Goal: Task Accomplishment & Management: Use online tool/utility

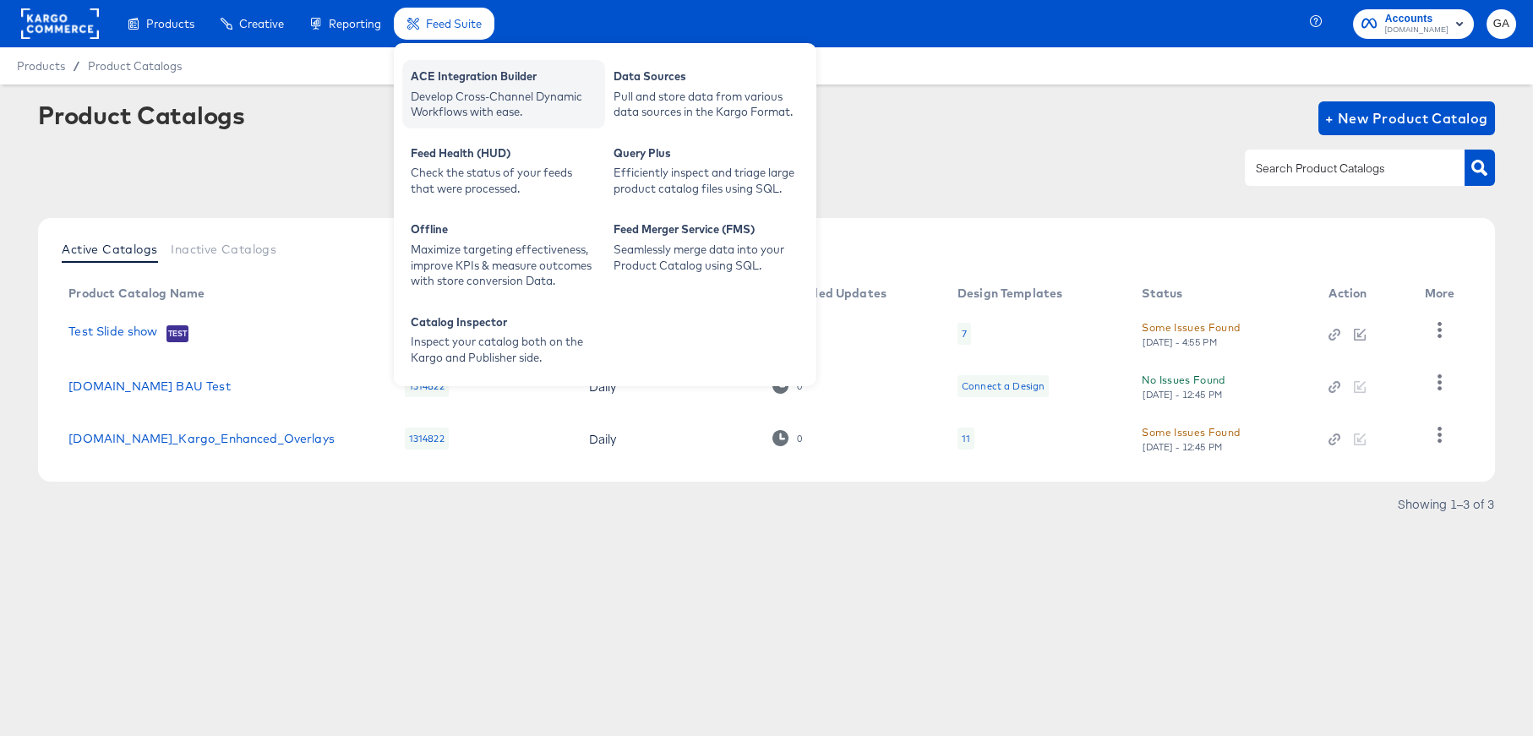
click at [462, 79] on div "ACE Integration Builder" at bounding box center [504, 78] width 186 height 20
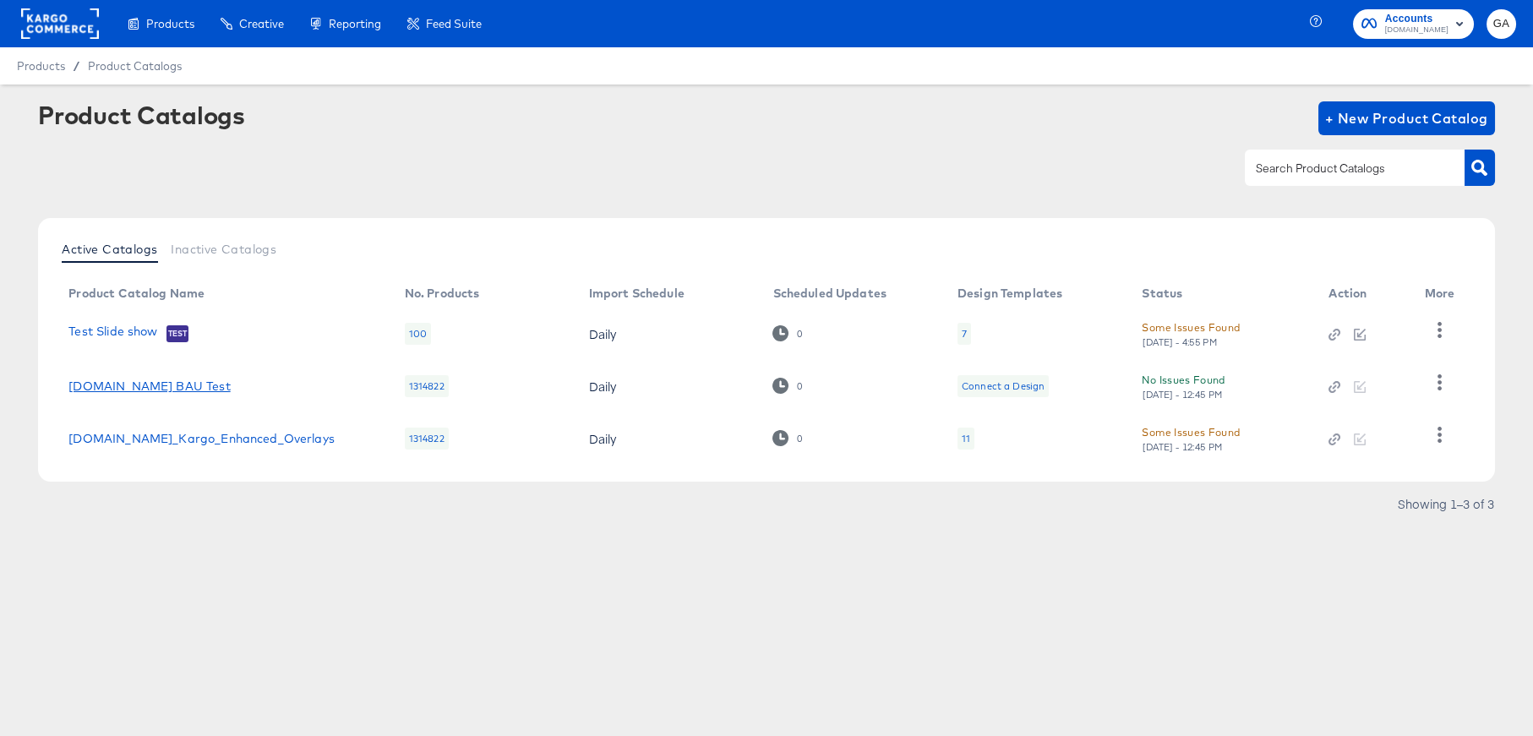
click at [139, 386] on link "[DOMAIN_NAME] BAU Test" at bounding box center [148, 387] width 161 height 14
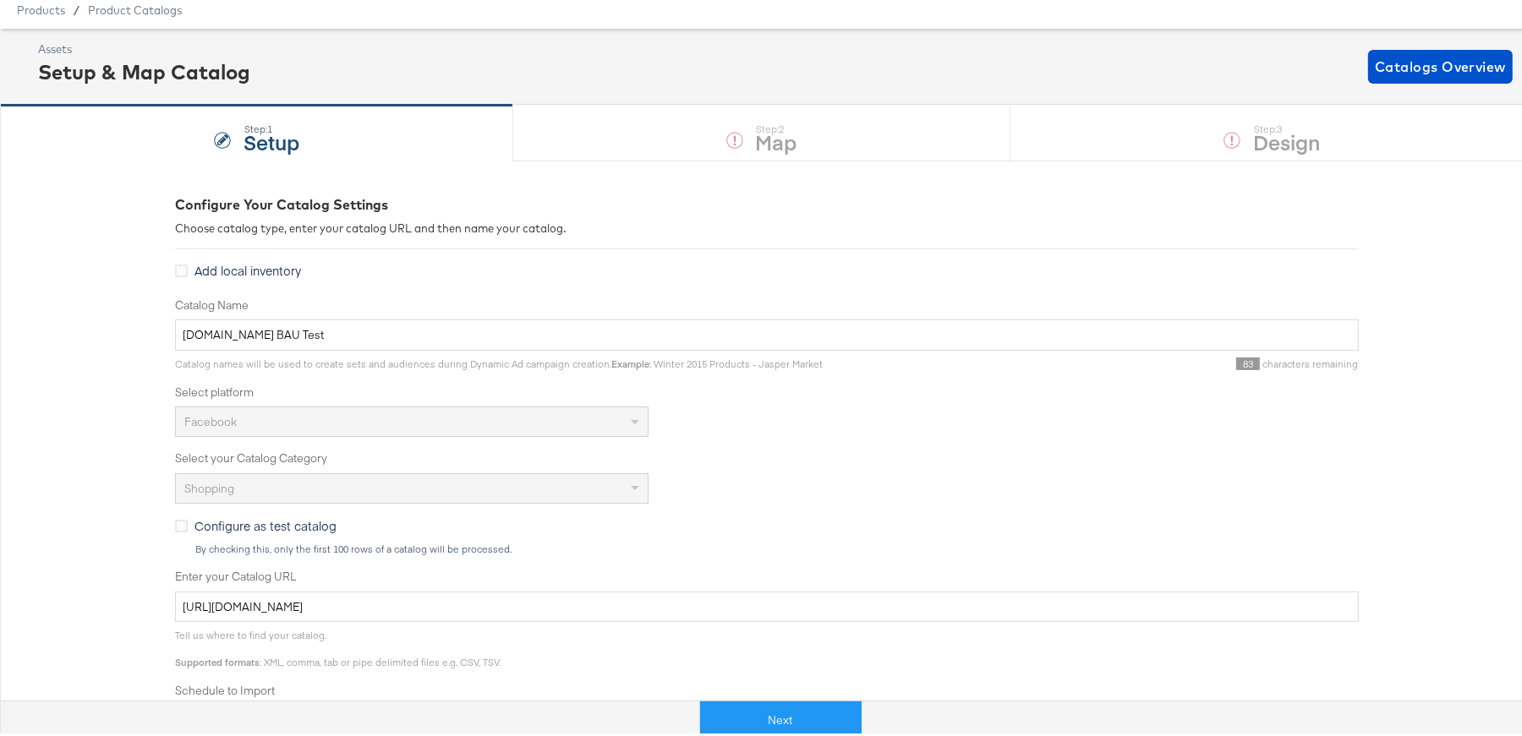
scroll to position [396, 0]
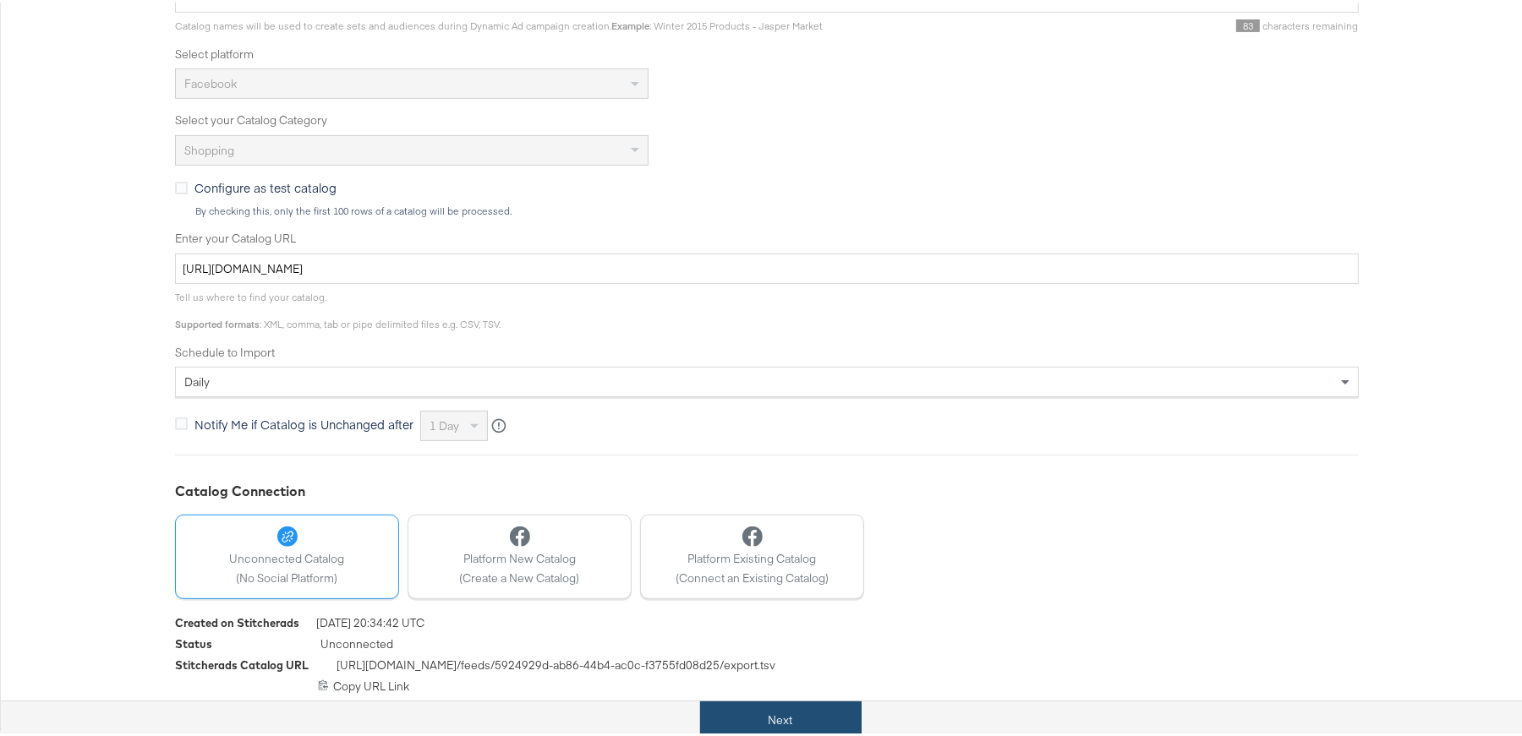
click at [790, 715] on button "Next" at bounding box center [780, 718] width 161 height 38
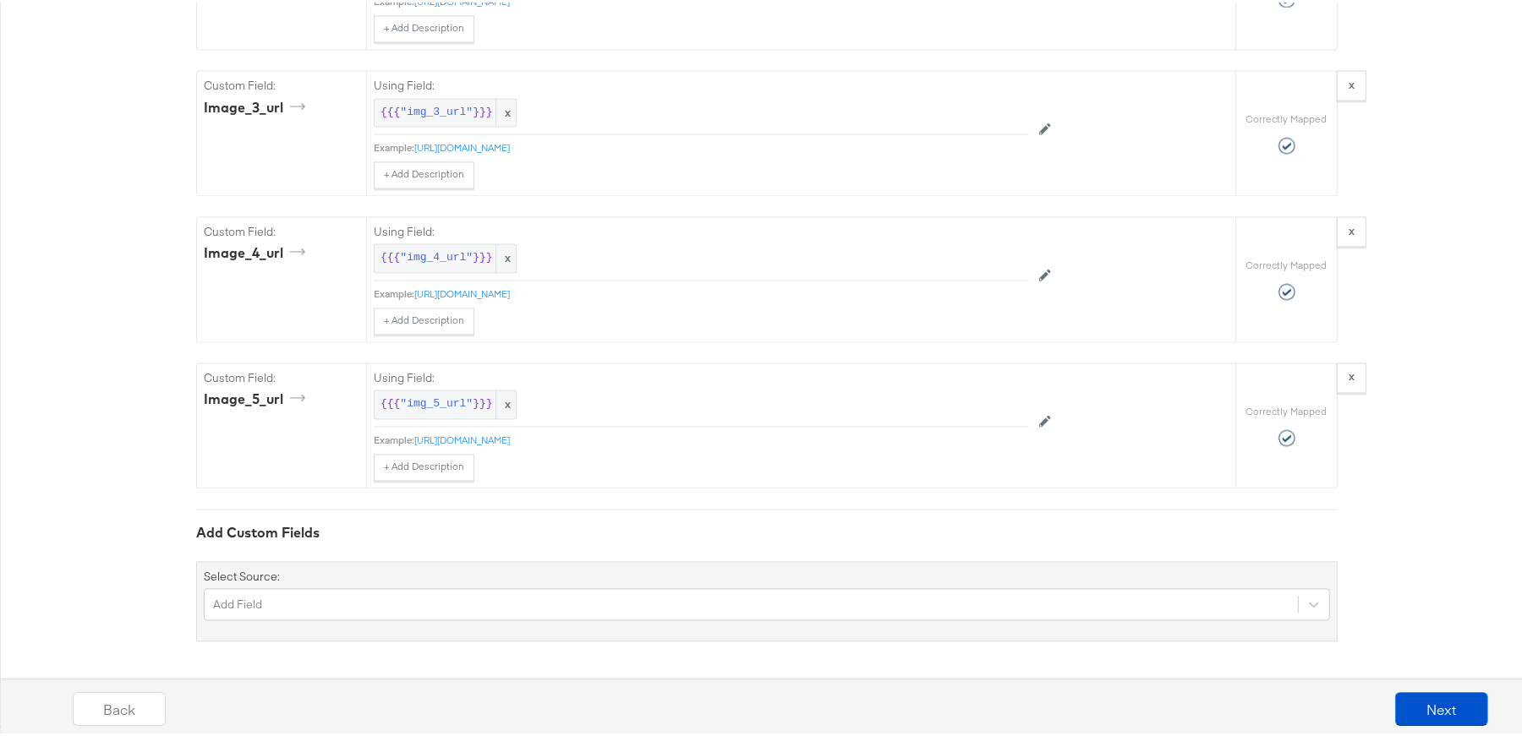
scroll to position [3478, 0]
click at [500, 598] on div "Add Field" at bounding box center [767, 602] width 1126 height 32
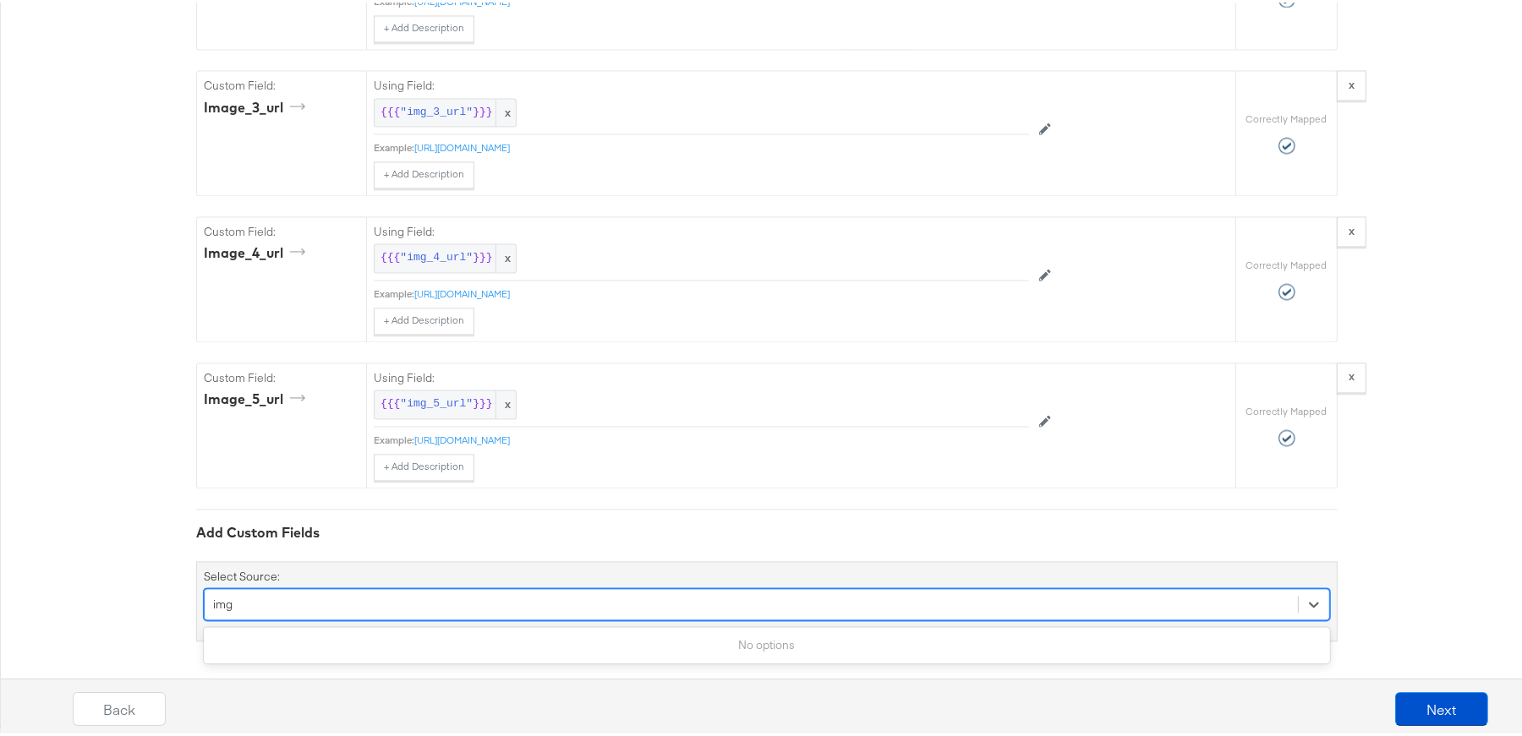
type input "im"
click at [485, 602] on div "option image_1_tag, selected. Select is focused ,type to refine list, press Dow…" at bounding box center [767, 602] width 1126 height 32
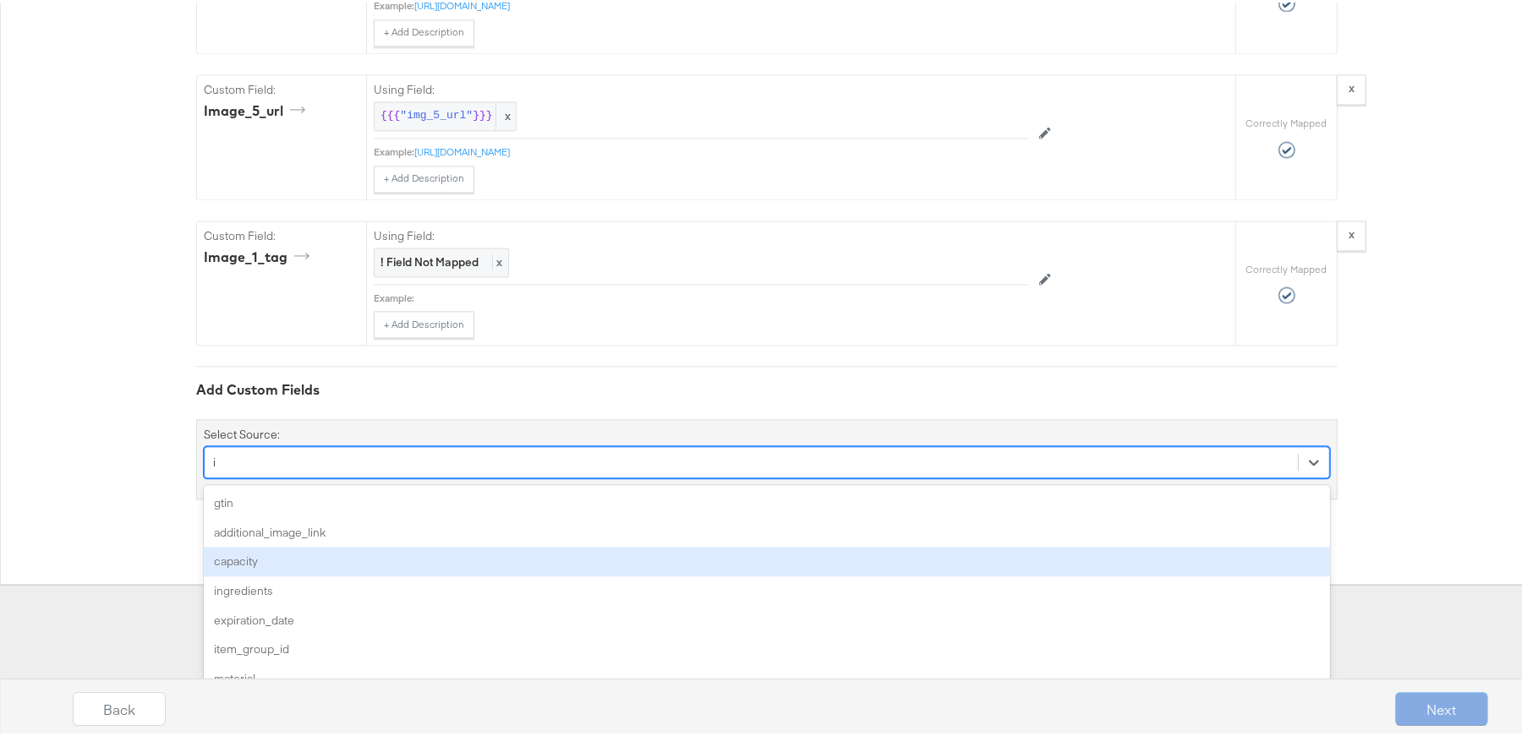
type input "im"
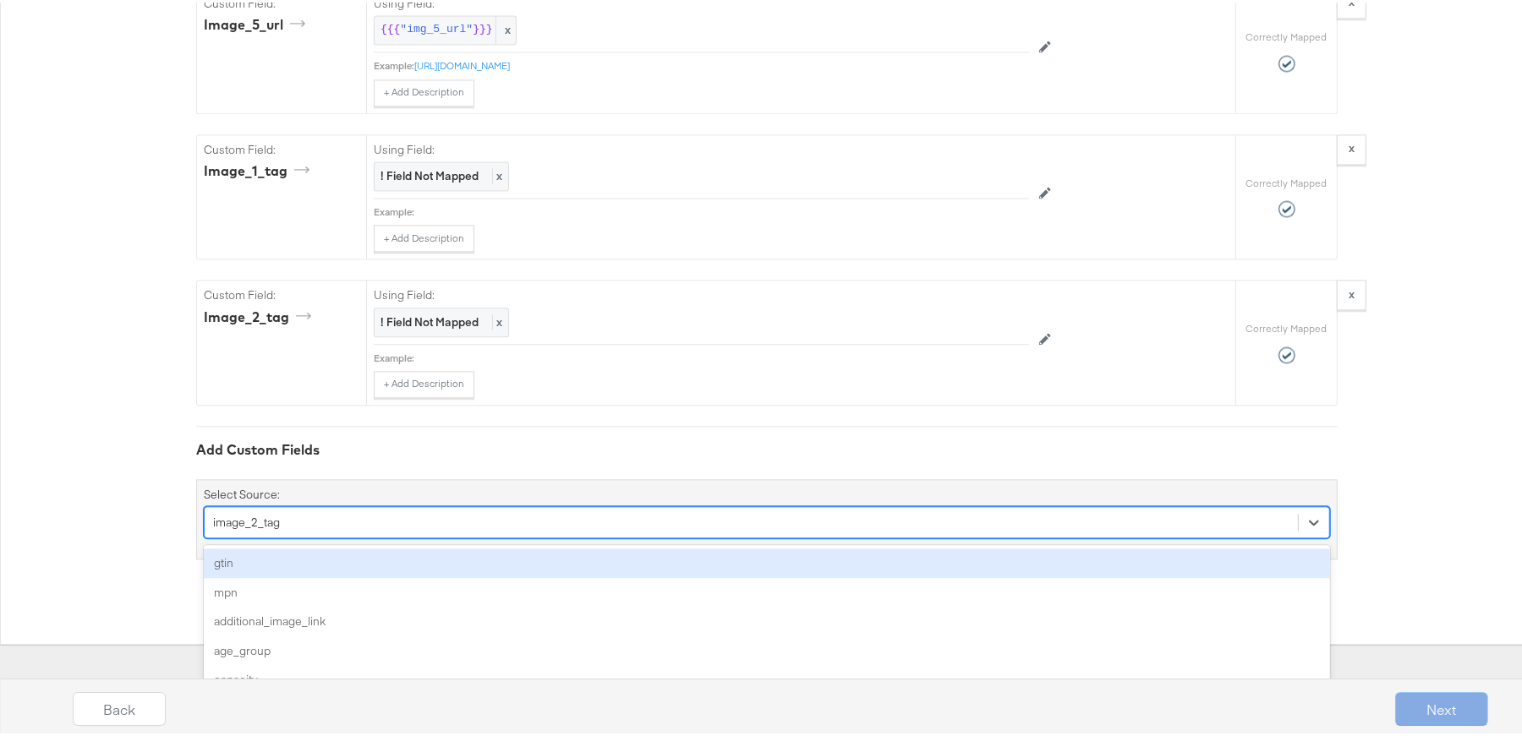
click at [489, 536] on div "option image_2_tag, selected. option gtin focused, 1 of 155. 155 results availa…" at bounding box center [767, 520] width 1126 height 32
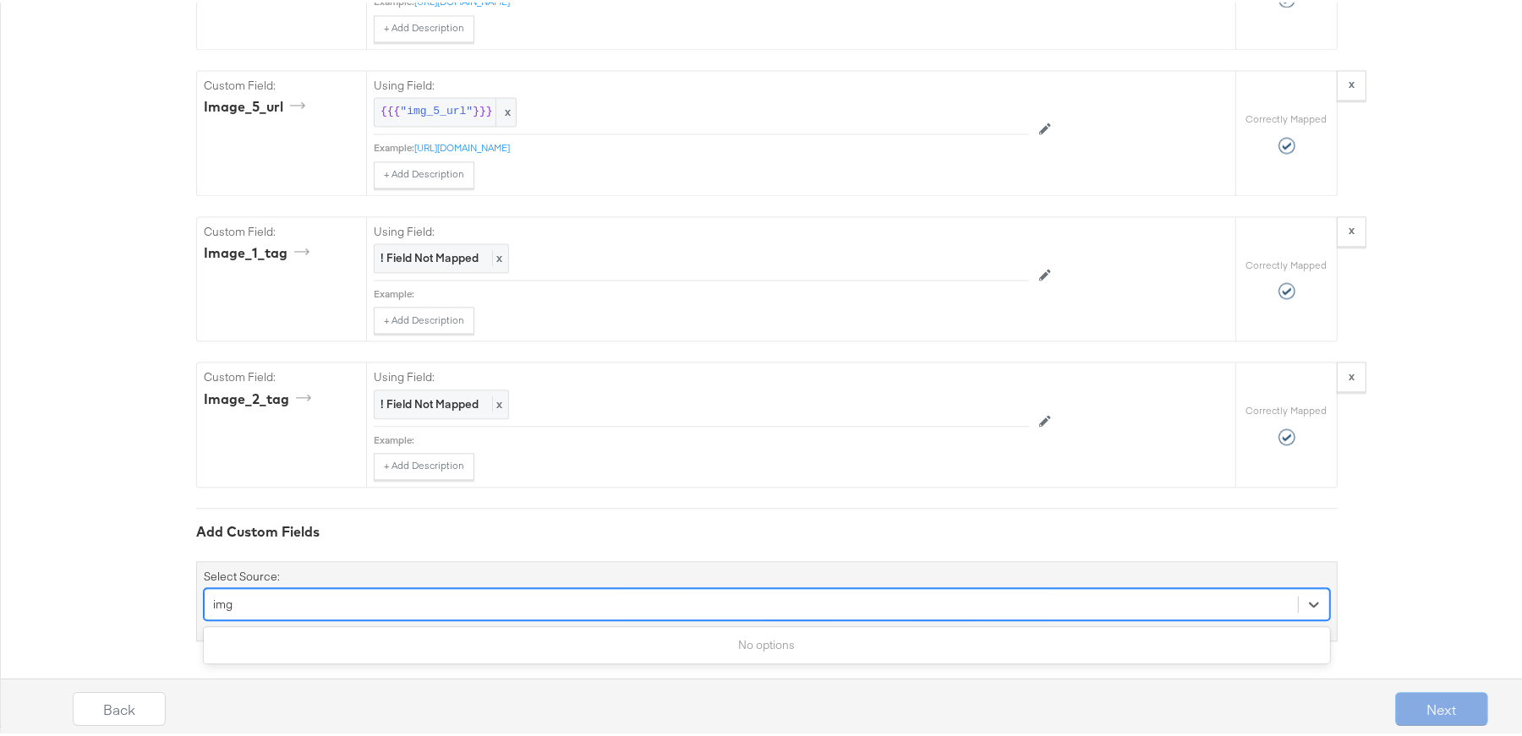
scroll to position [3770, 0]
type input "im"
click at [475, 617] on div "option image_3_tag, selected. Select is focused ,type to refine list, press Dow…" at bounding box center [767, 602] width 1126 height 32
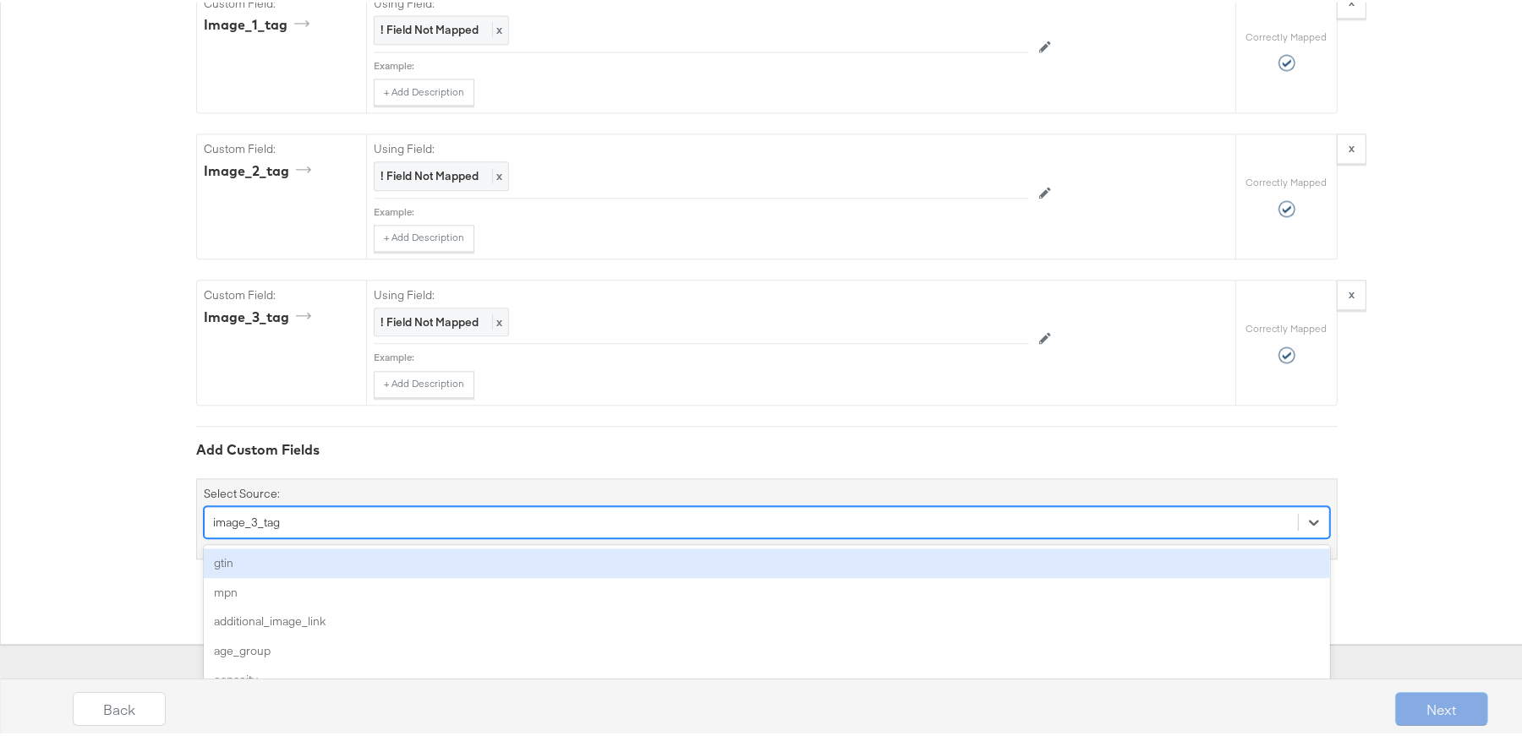
scroll to position [4058, 0]
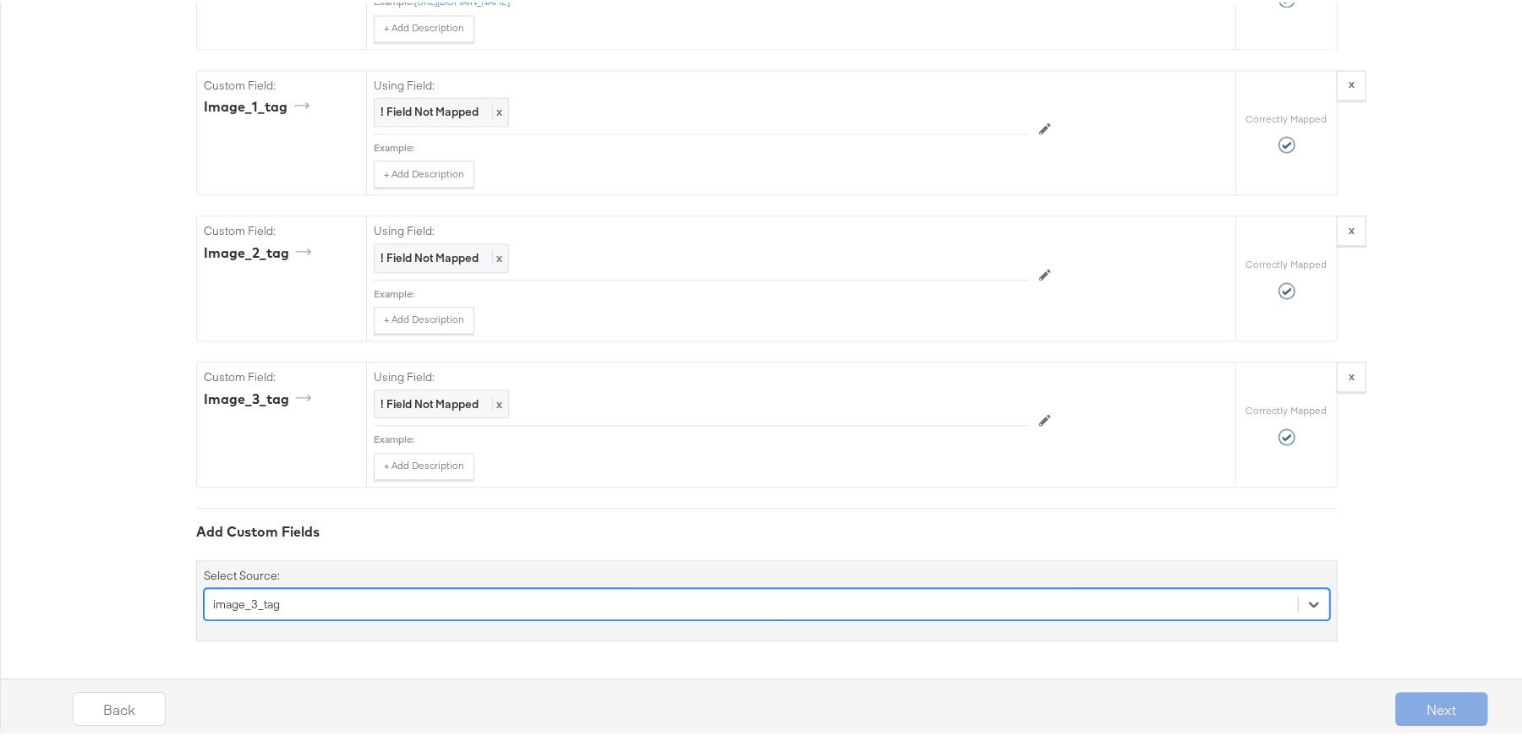
click at [363, 599] on div "option image_3_tag, selected. Select is focused ,type to refine list, press Dow…" at bounding box center [767, 602] width 1126 height 32
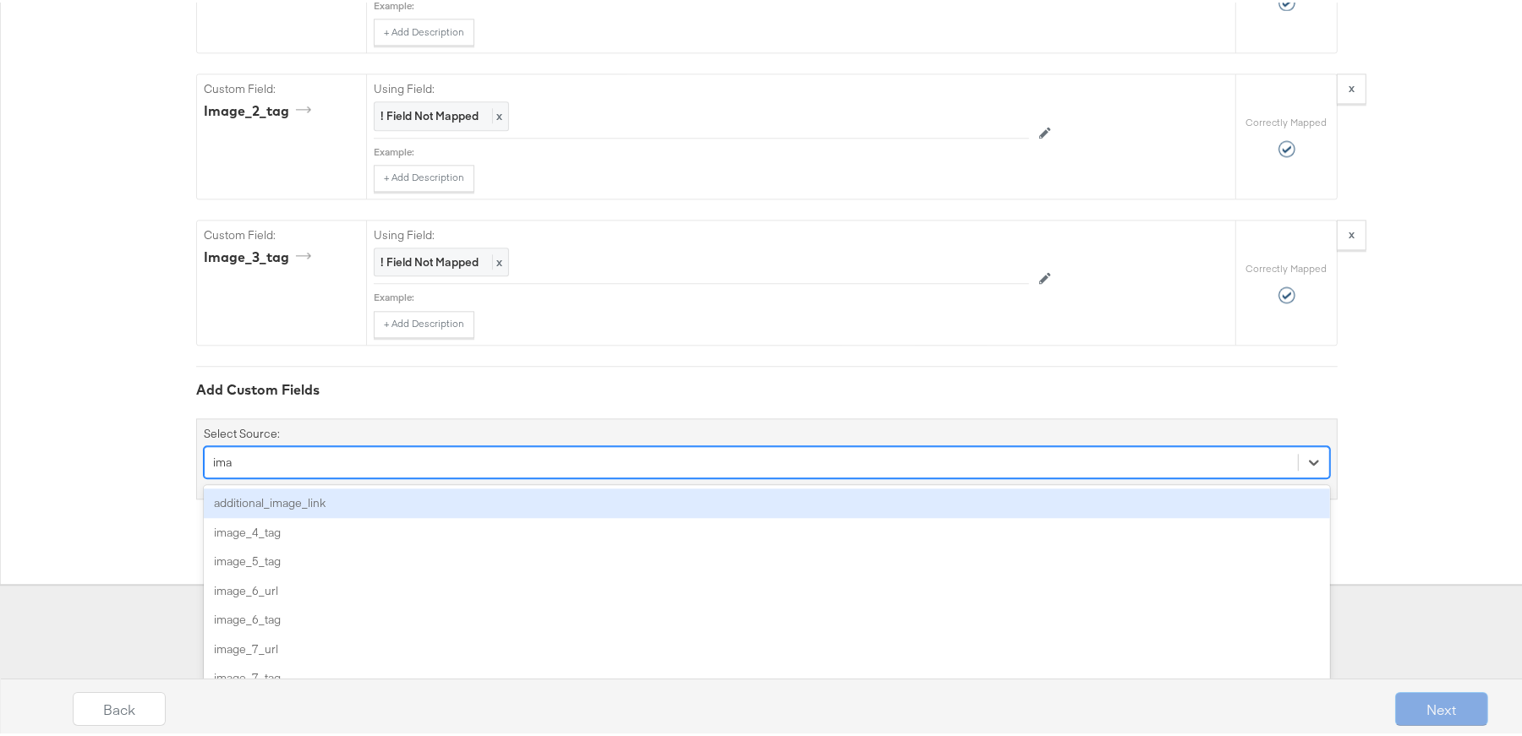
type input "imag"
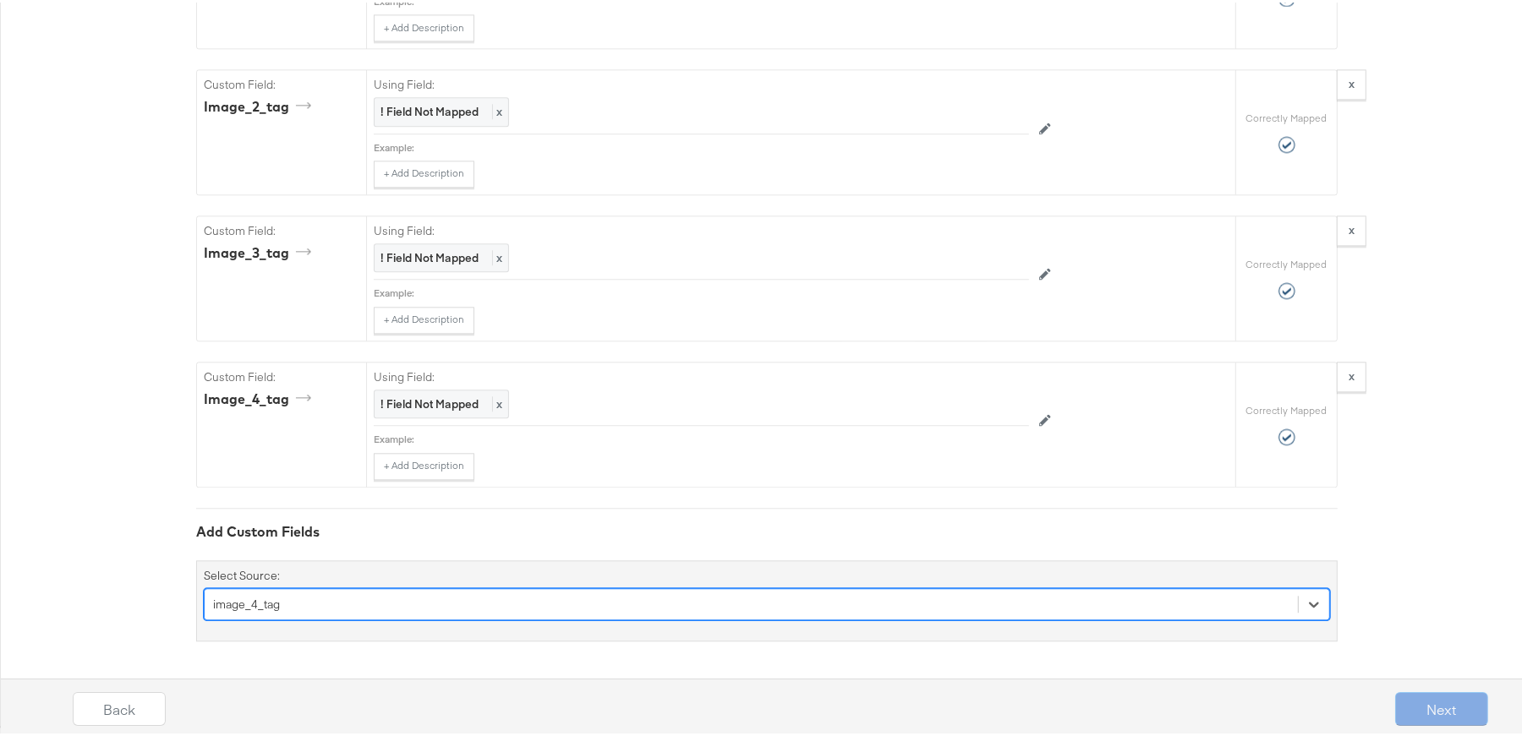
click at [373, 596] on div "option image_4_tag, selected. Select is focused ,type to refine list, press Dow…" at bounding box center [767, 602] width 1126 height 32
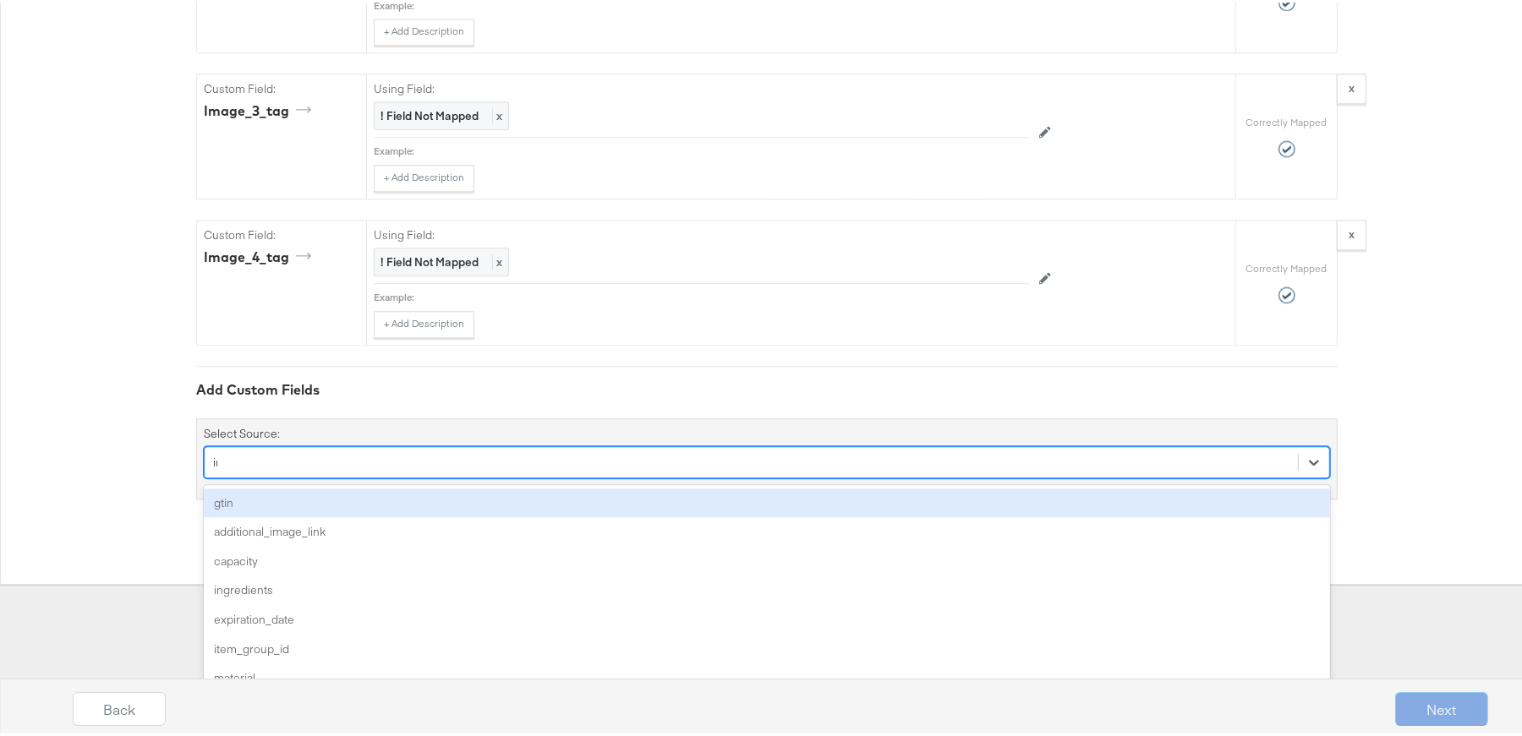
type input "image"
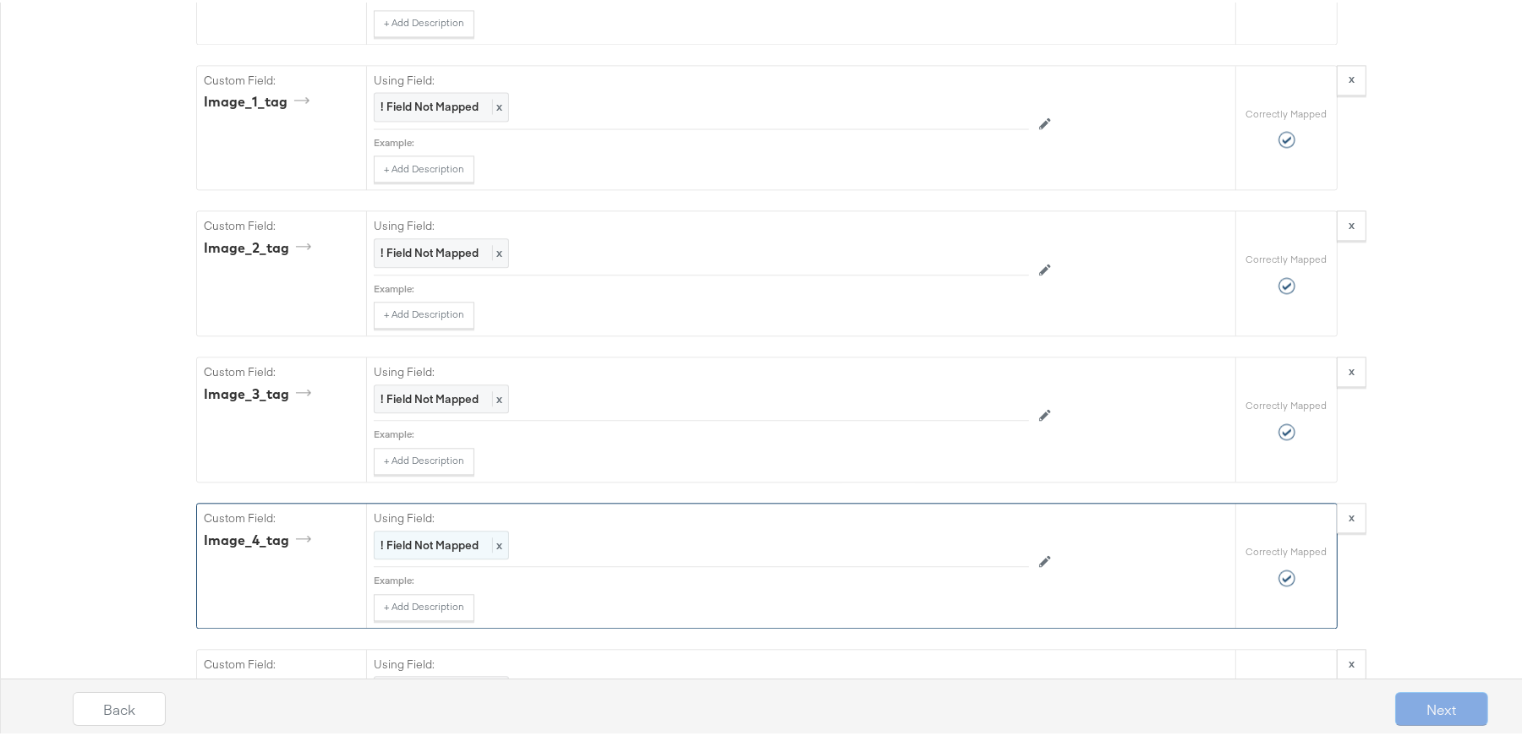
scroll to position [3820, 0]
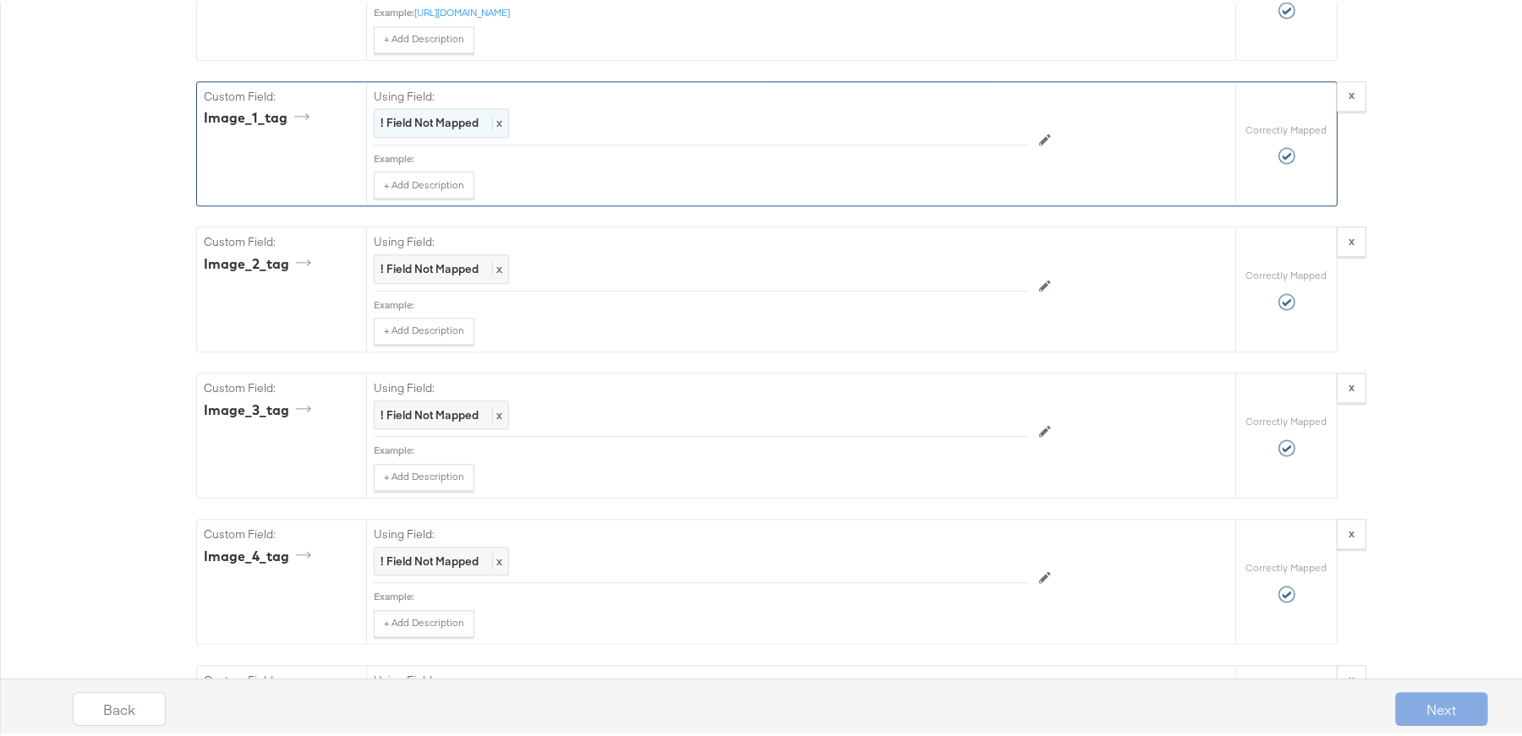
click at [456, 128] on strong "! Field Not Mapped" at bounding box center [429, 119] width 98 height 15
click at [456, 135] on div "Select..." at bounding box center [662, 121] width 576 height 29
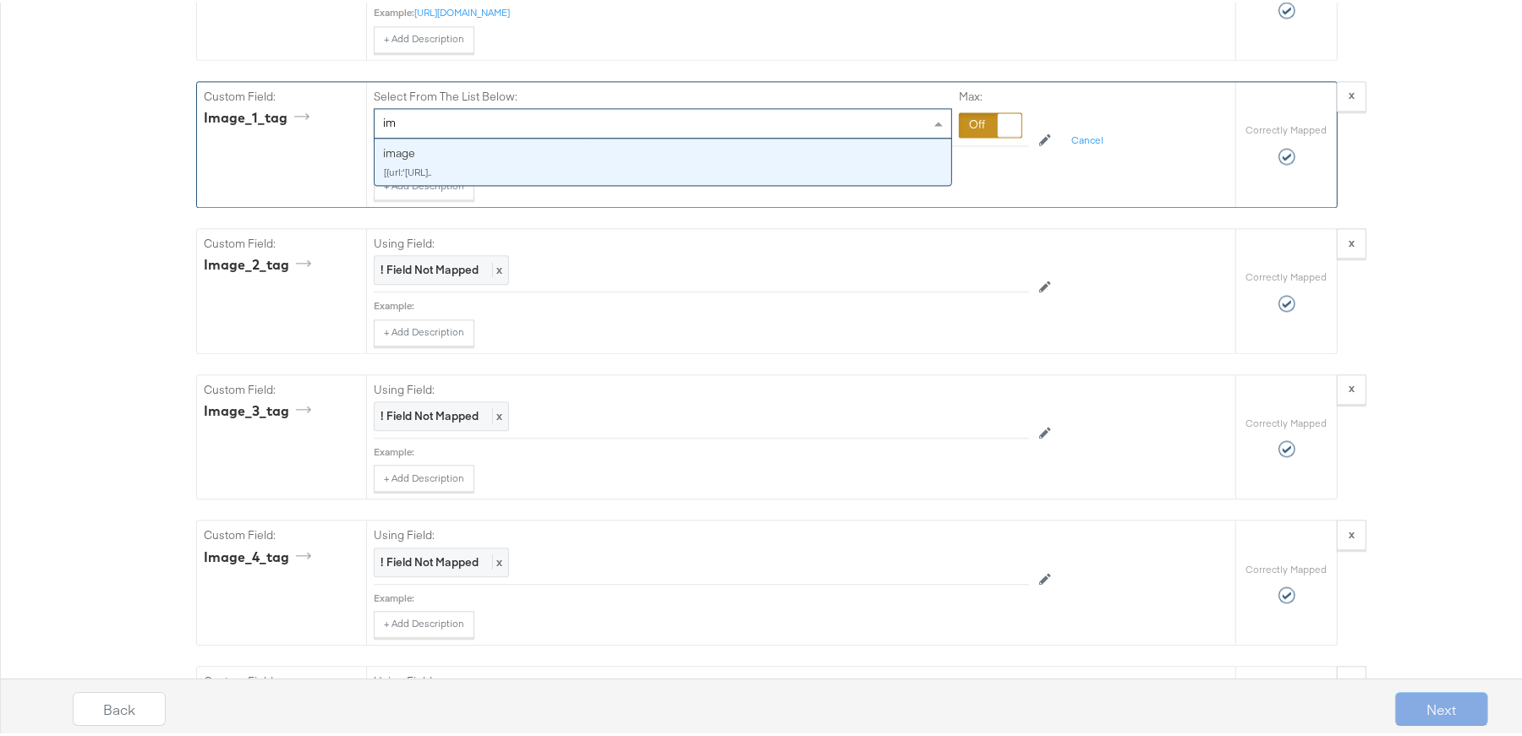
type input "i"
click at [978, 135] on div at bounding box center [990, 122] width 63 height 25
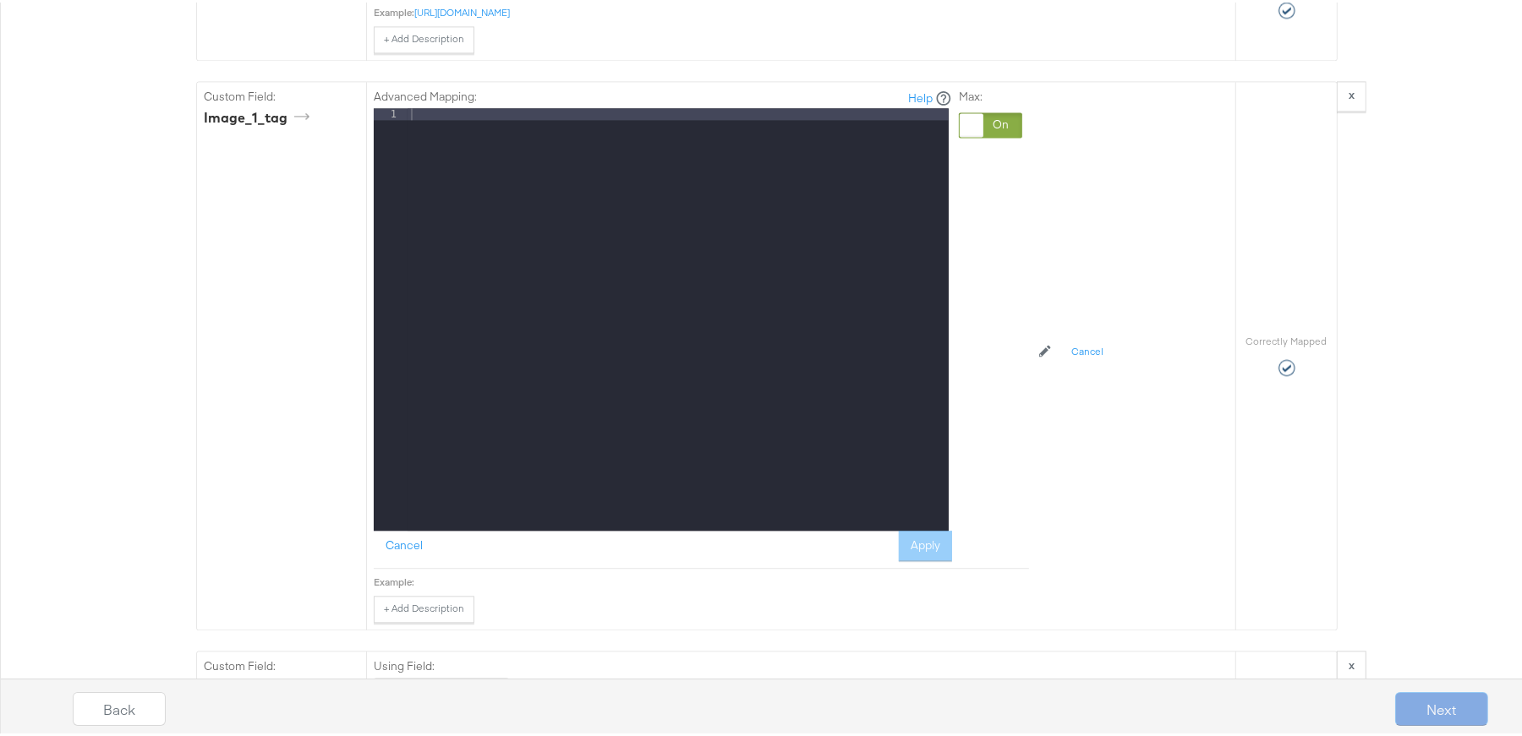
click at [647, 210] on div at bounding box center [677, 328] width 541 height 445
drag, startPoint x: 648, startPoint y: 212, endPoint x: 246, endPoint y: 198, distance: 402.6
click at [246, 198] on div "Custom Field: image_1_tag Advanced Mapping: Help 1 additional_image_1 XXXXXXXXX…" at bounding box center [716, 353] width 1038 height 548
click at [1004, 289] on div "Max:" at bounding box center [990, 322] width 63 height 473
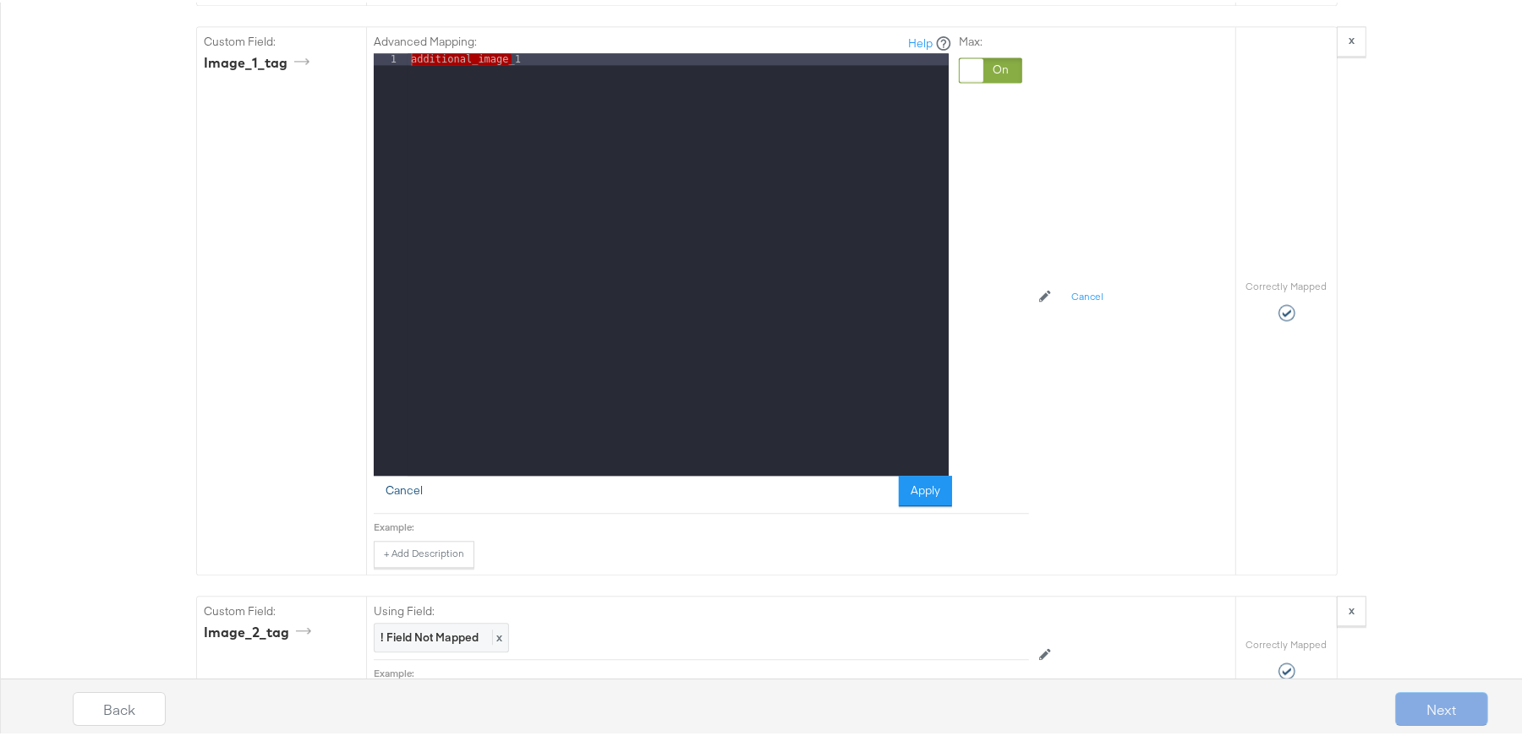
scroll to position [3863, 0]
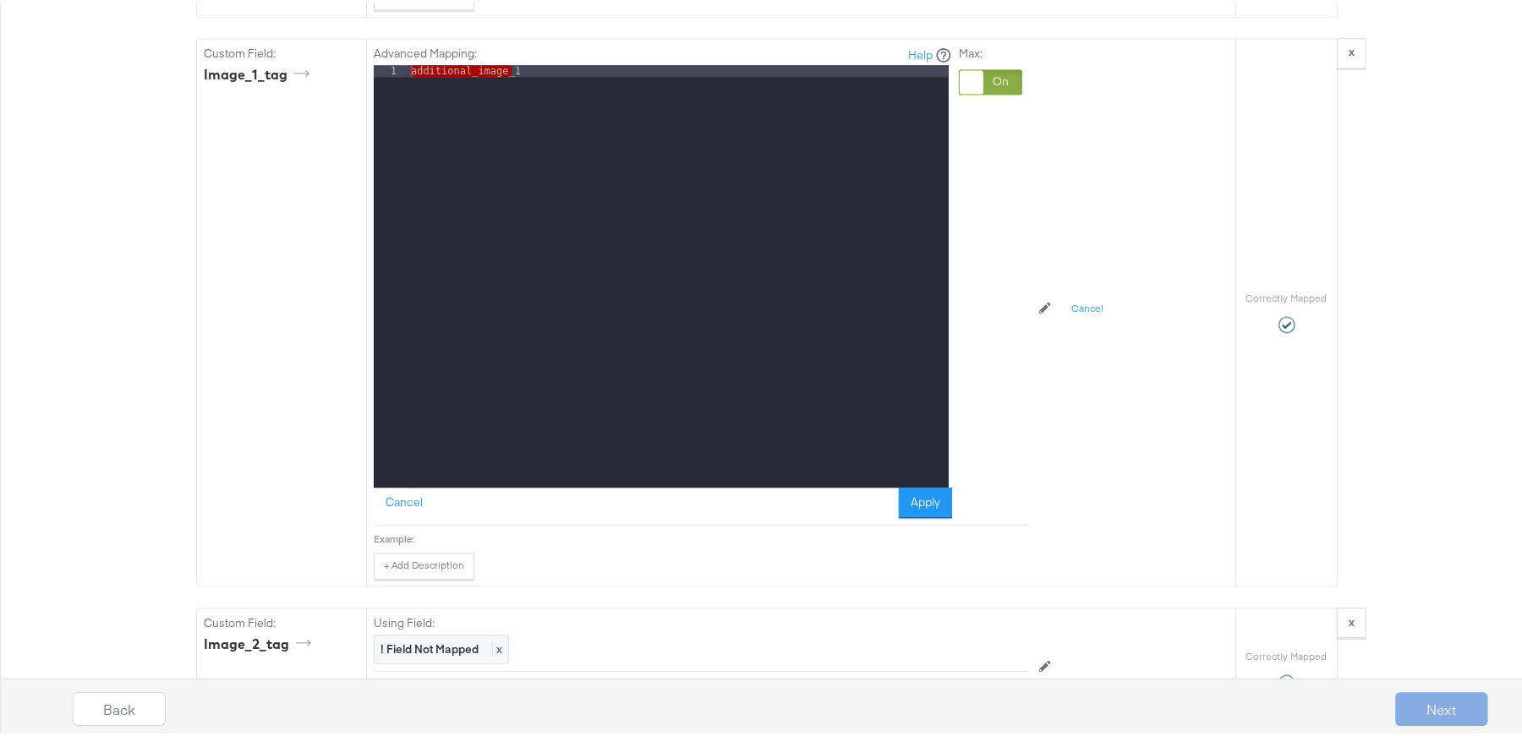
click at [309, 271] on div "Custom Field: image_1_tag" at bounding box center [281, 310] width 169 height 548
click at [923, 516] on button "Apply" at bounding box center [925, 500] width 53 height 30
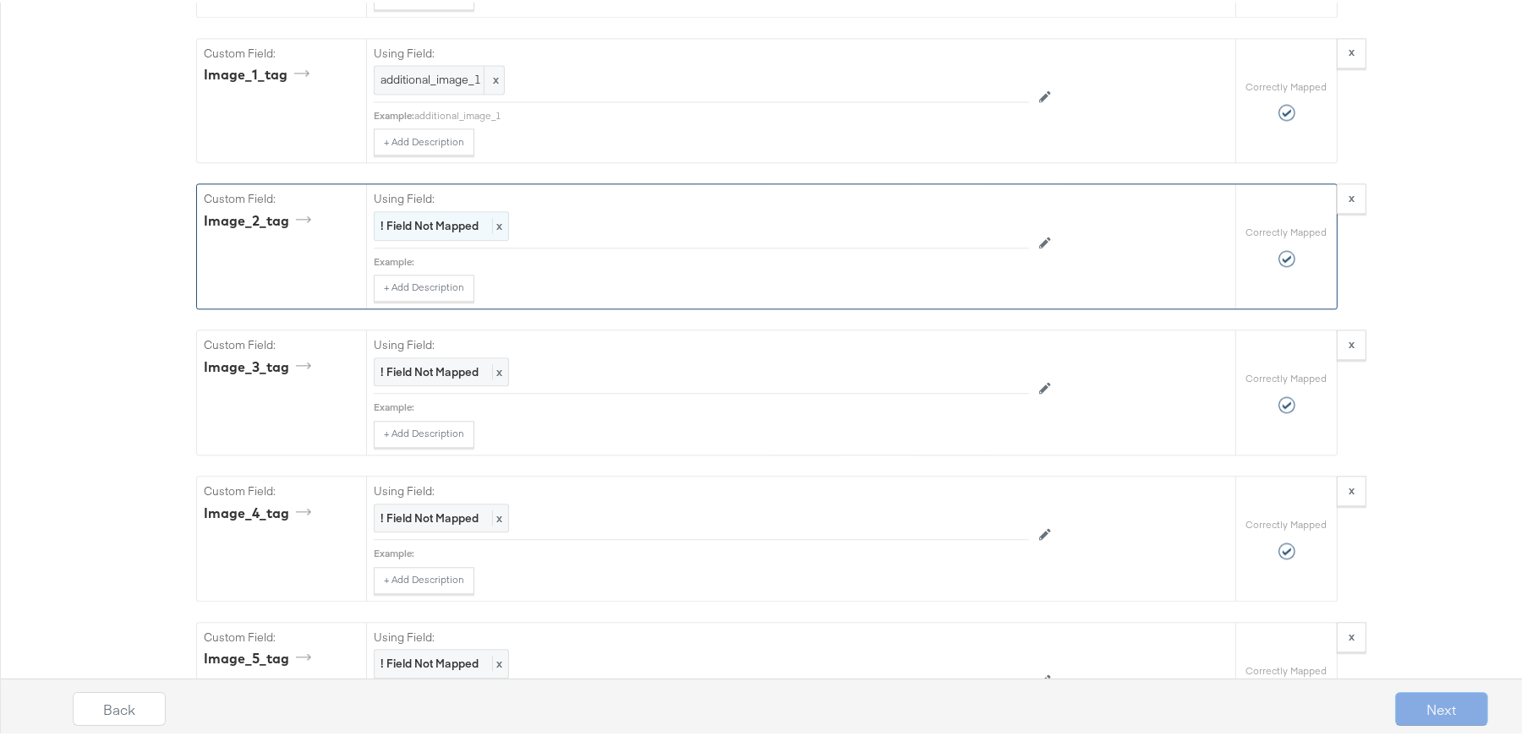
click at [454, 231] on strong "! Field Not Mapped" at bounding box center [429, 223] width 98 height 15
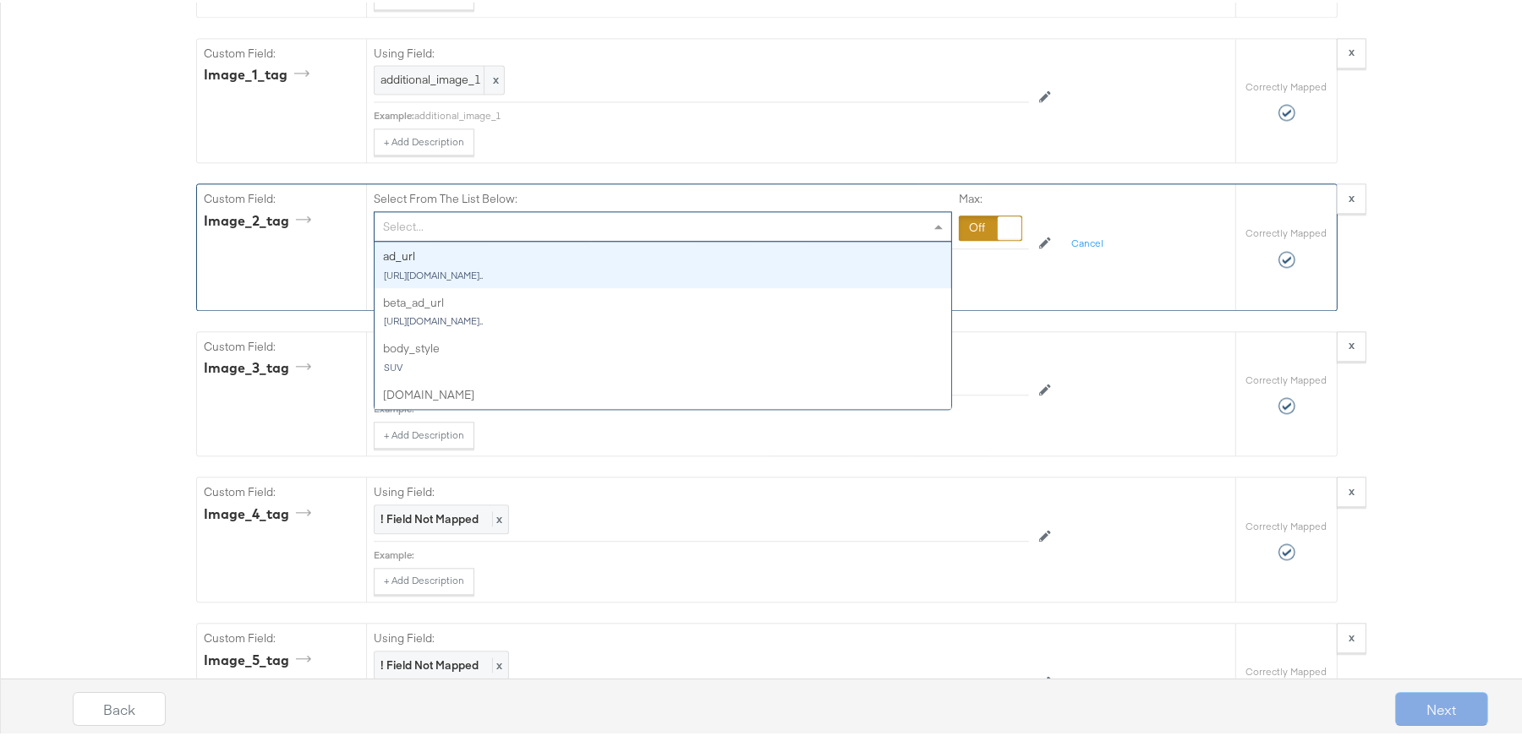
click at [454, 238] on div "Select..." at bounding box center [662, 224] width 576 height 29
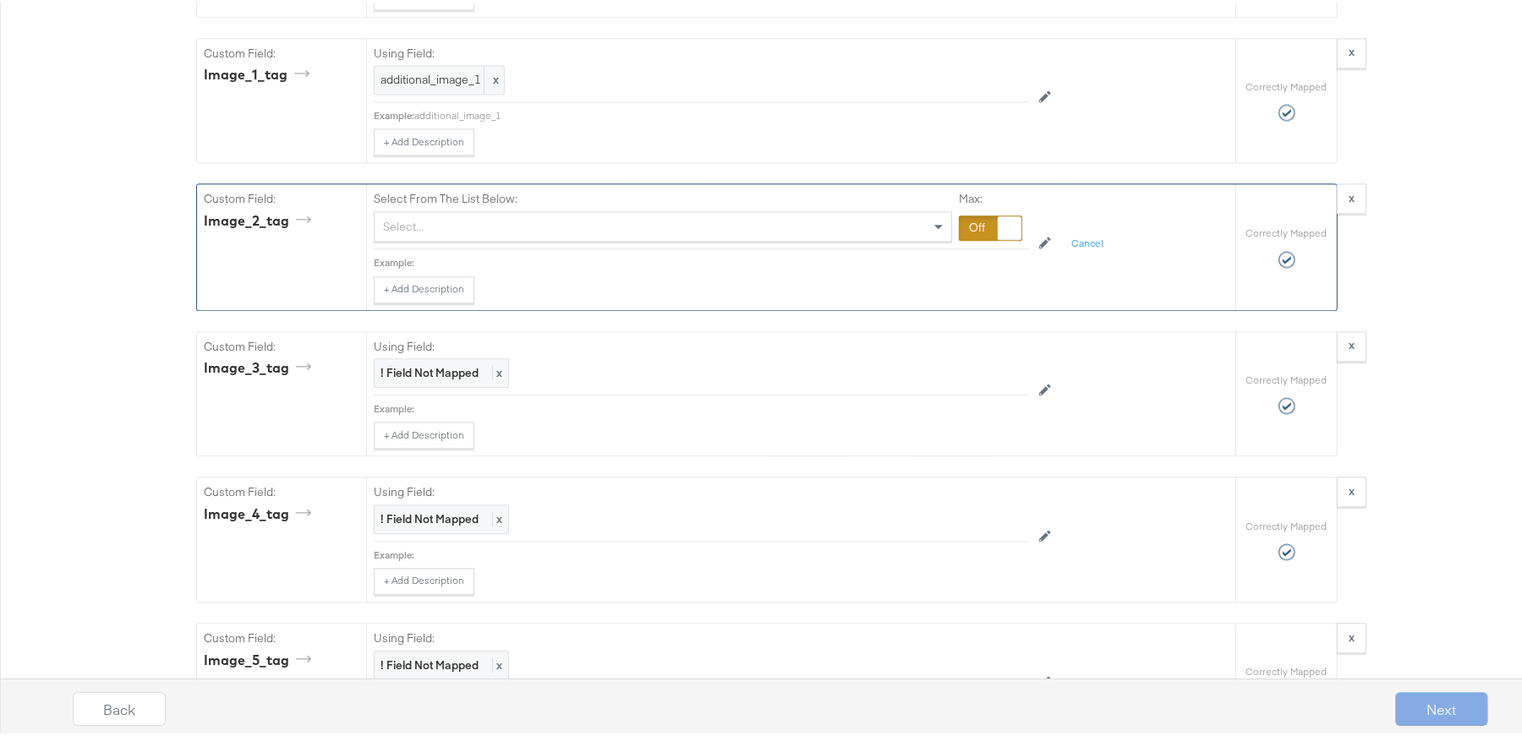
click at [964, 238] on div at bounding box center [990, 225] width 63 height 25
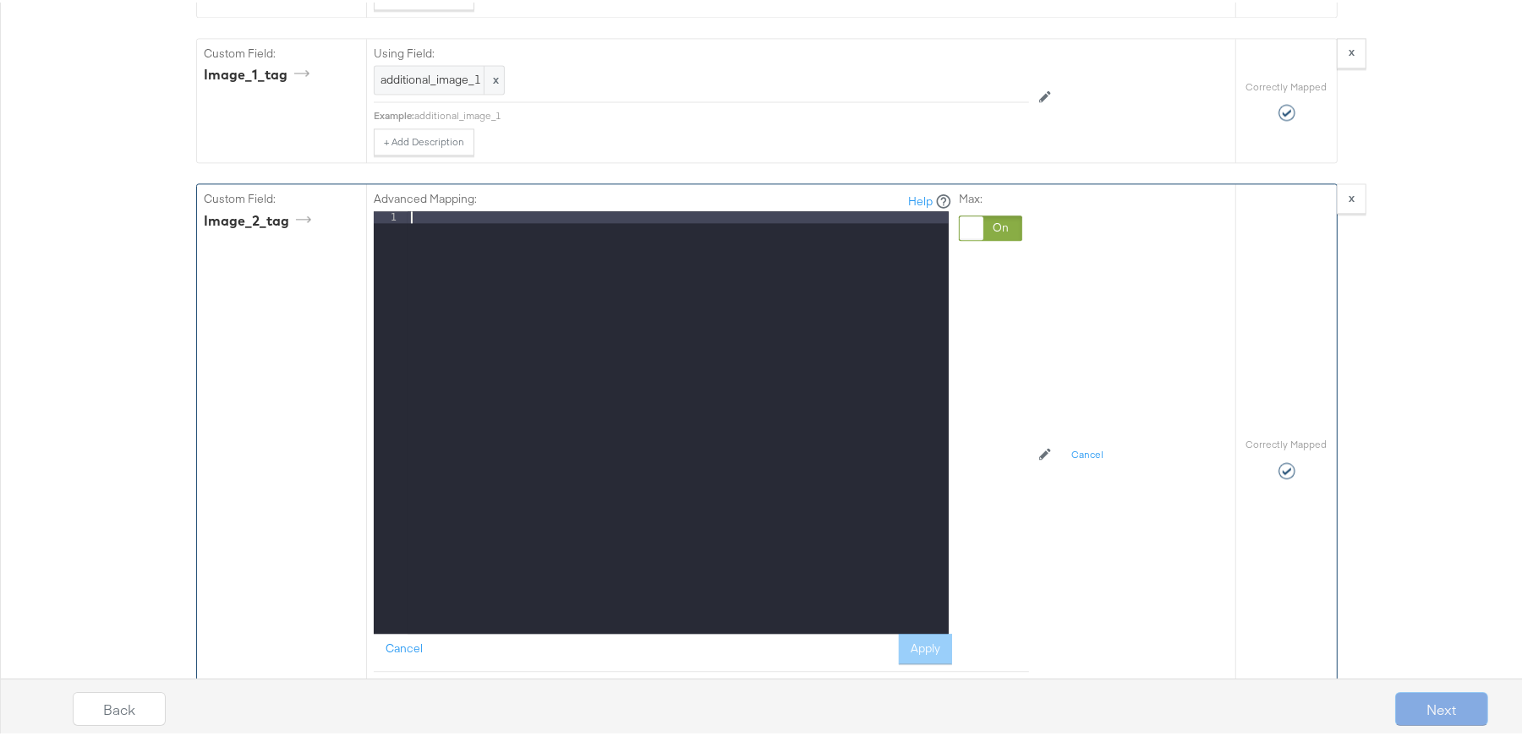
click at [746, 319] on div at bounding box center [677, 431] width 541 height 445
paste textarea
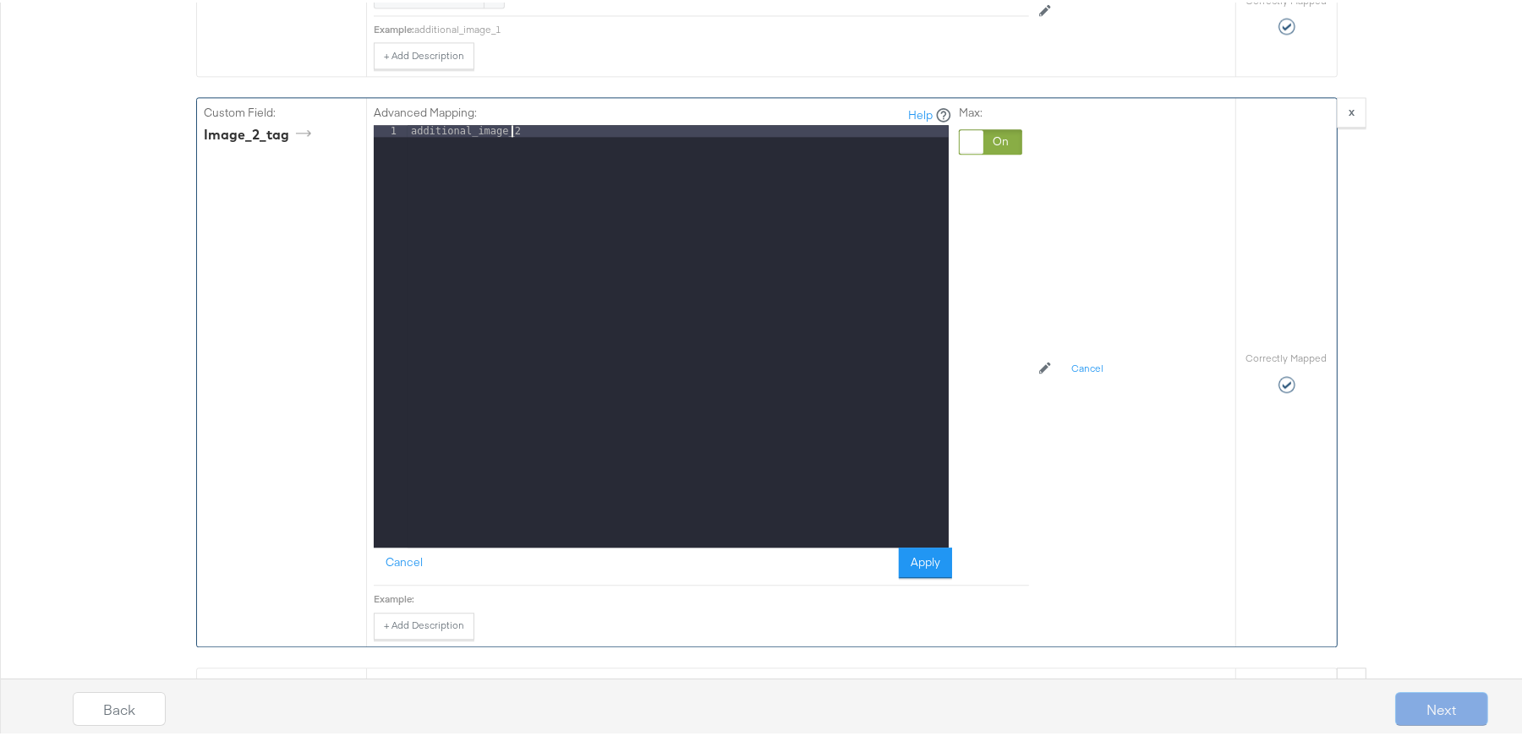
scroll to position [4094, 0]
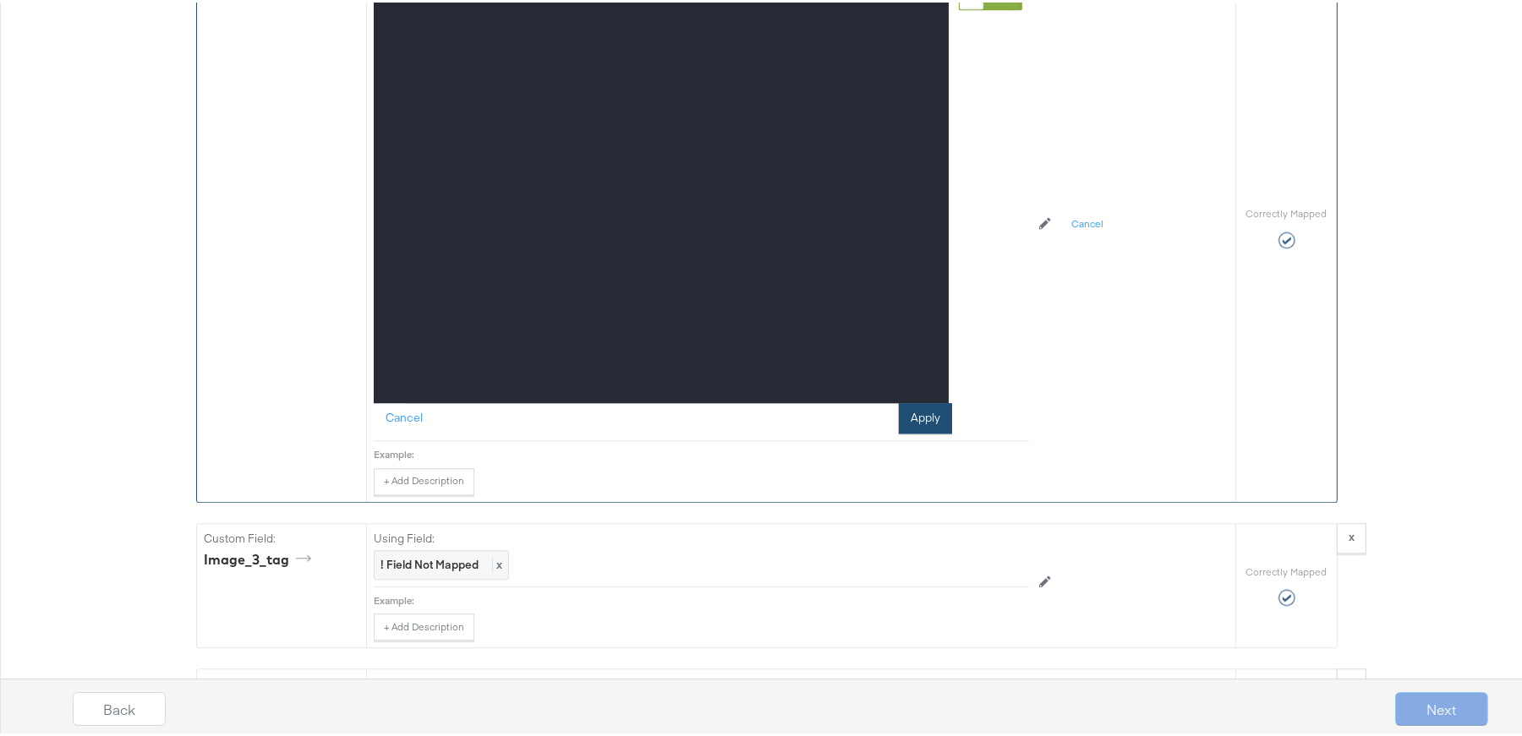
click at [901, 431] on button "Apply" at bounding box center [925, 416] width 53 height 30
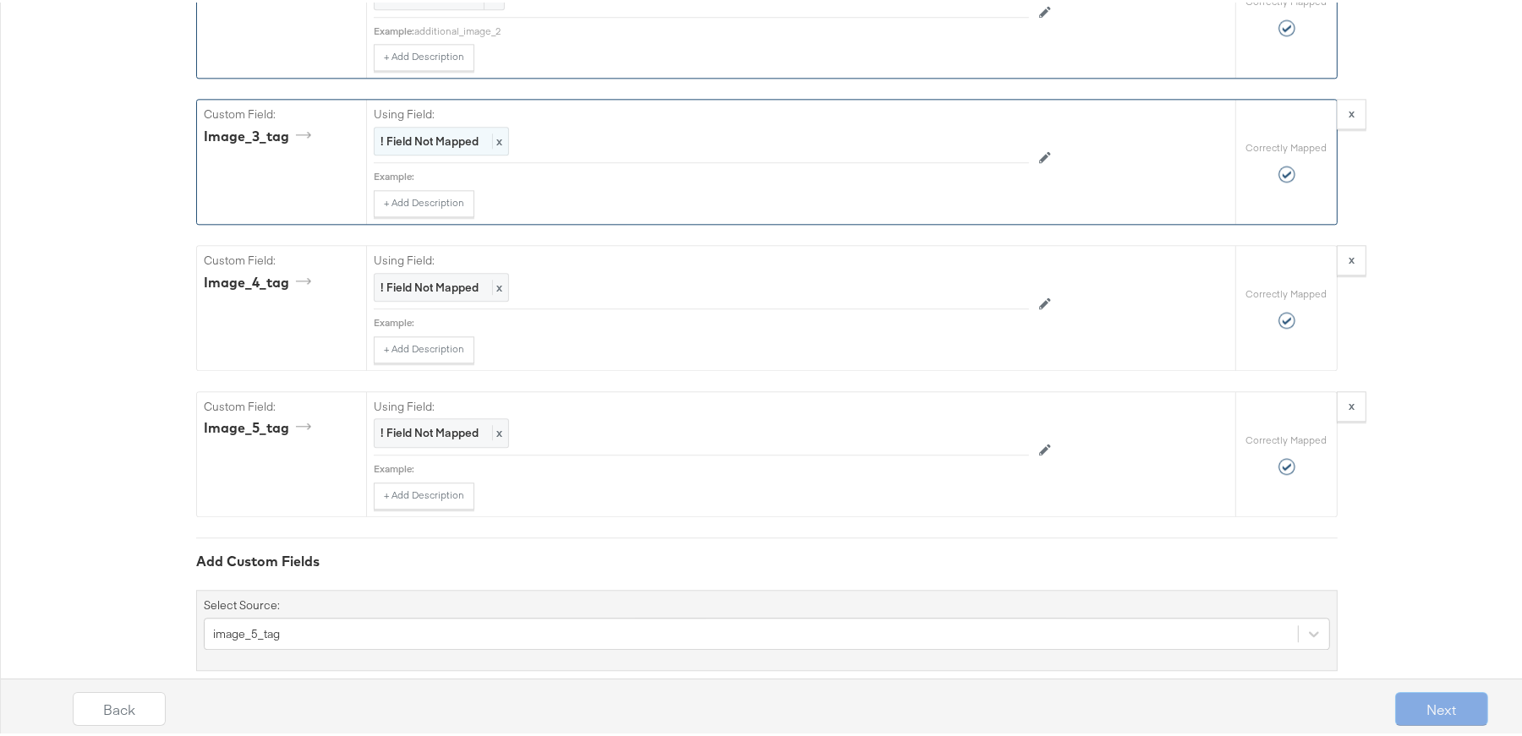
click at [407, 146] on strong "! Field Not Mapped" at bounding box center [429, 138] width 98 height 15
click at [959, 154] on div at bounding box center [990, 140] width 63 height 25
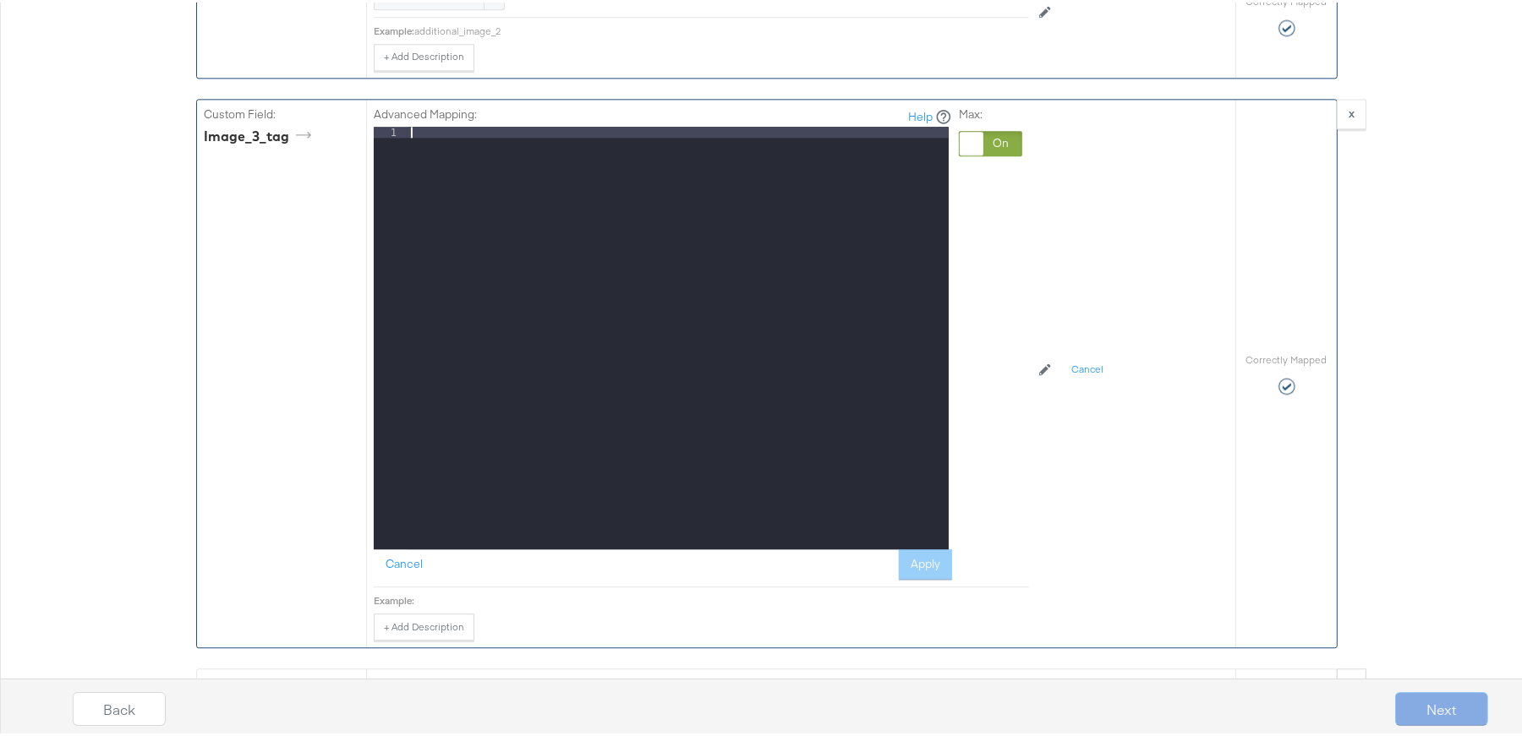
click at [781, 232] on div at bounding box center [677, 346] width 541 height 445
paste textarea
click at [913, 577] on button "Apply" at bounding box center [925, 562] width 53 height 30
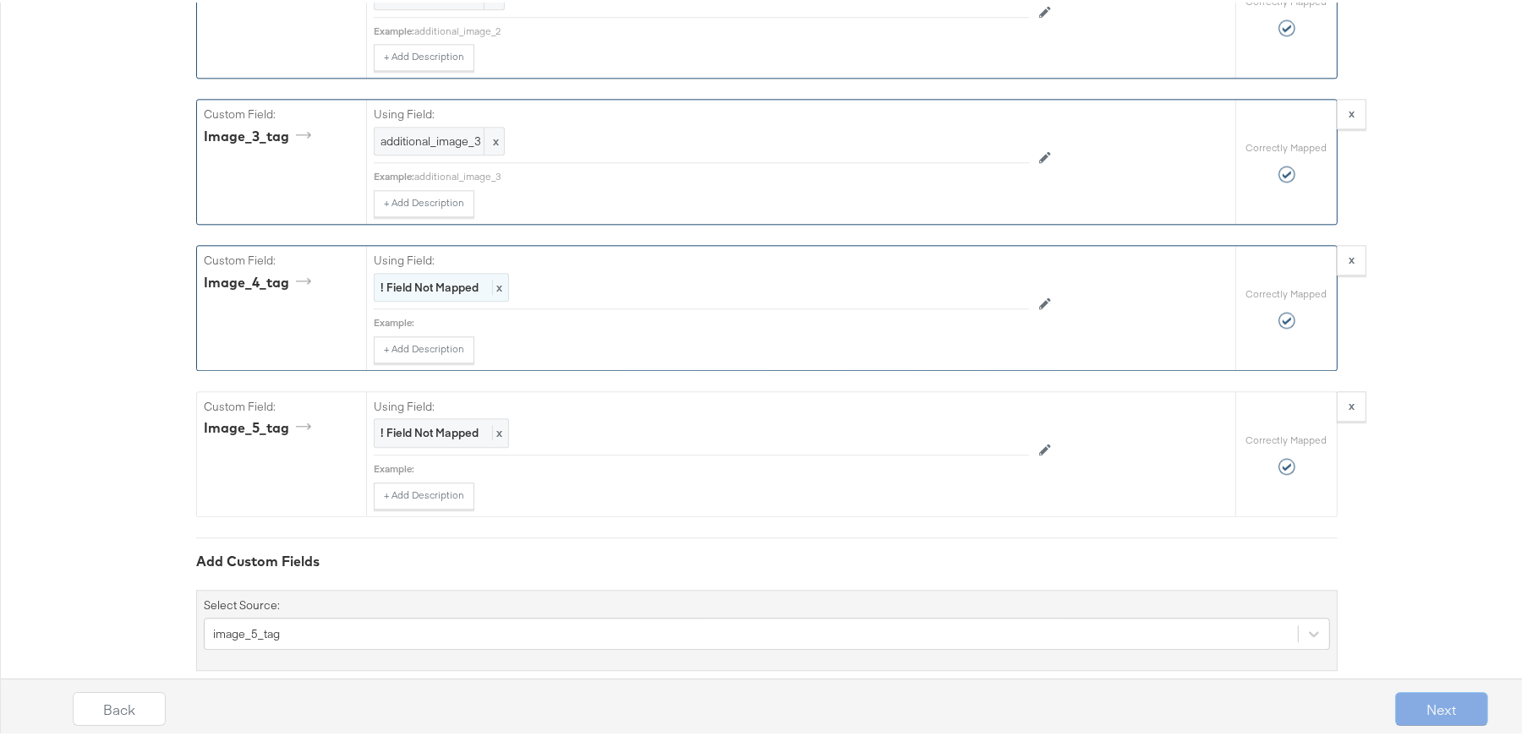
click at [461, 292] on strong "! Field Not Mapped" at bounding box center [429, 284] width 98 height 15
click at [989, 300] on div at bounding box center [990, 287] width 63 height 25
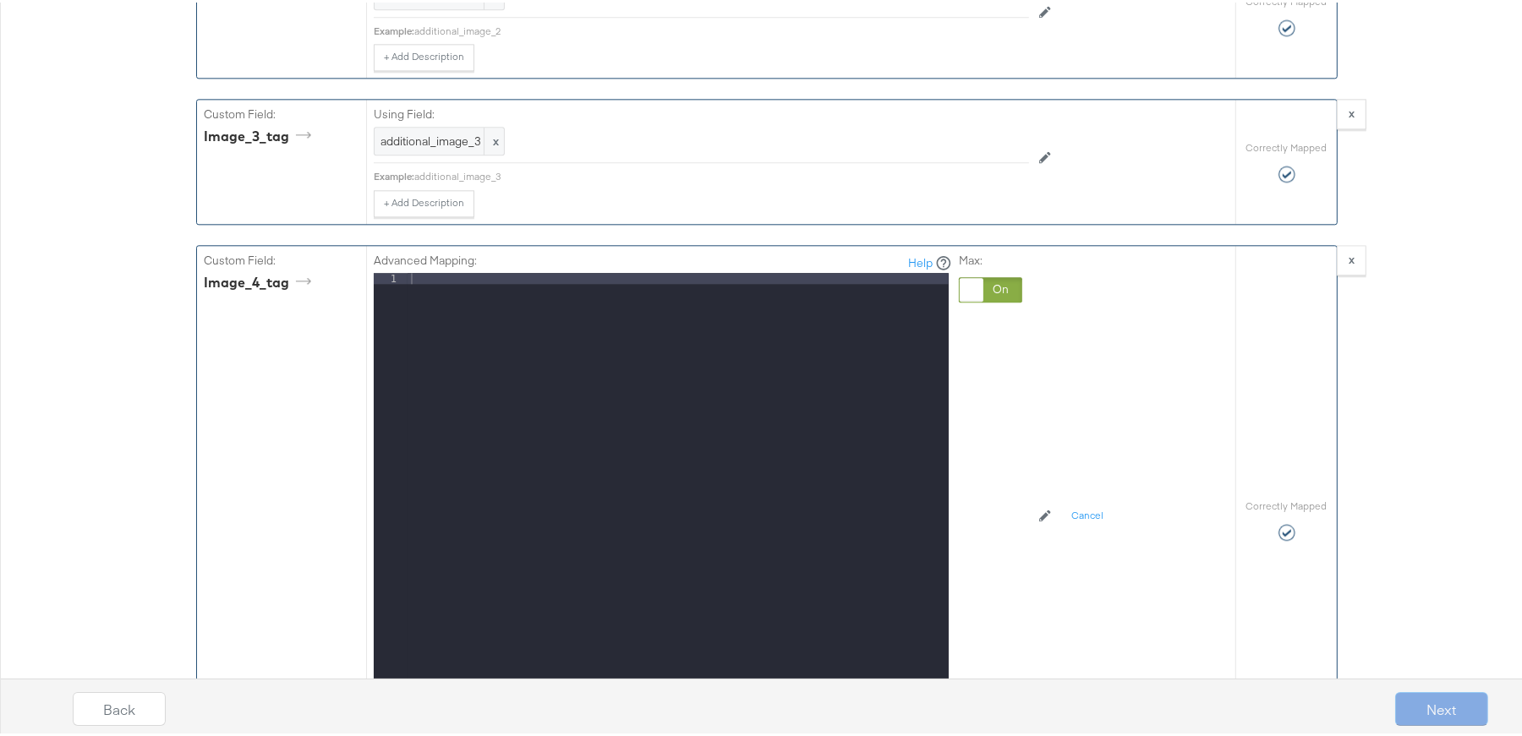
click at [714, 384] on div at bounding box center [677, 492] width 541 height 445
paste textarea
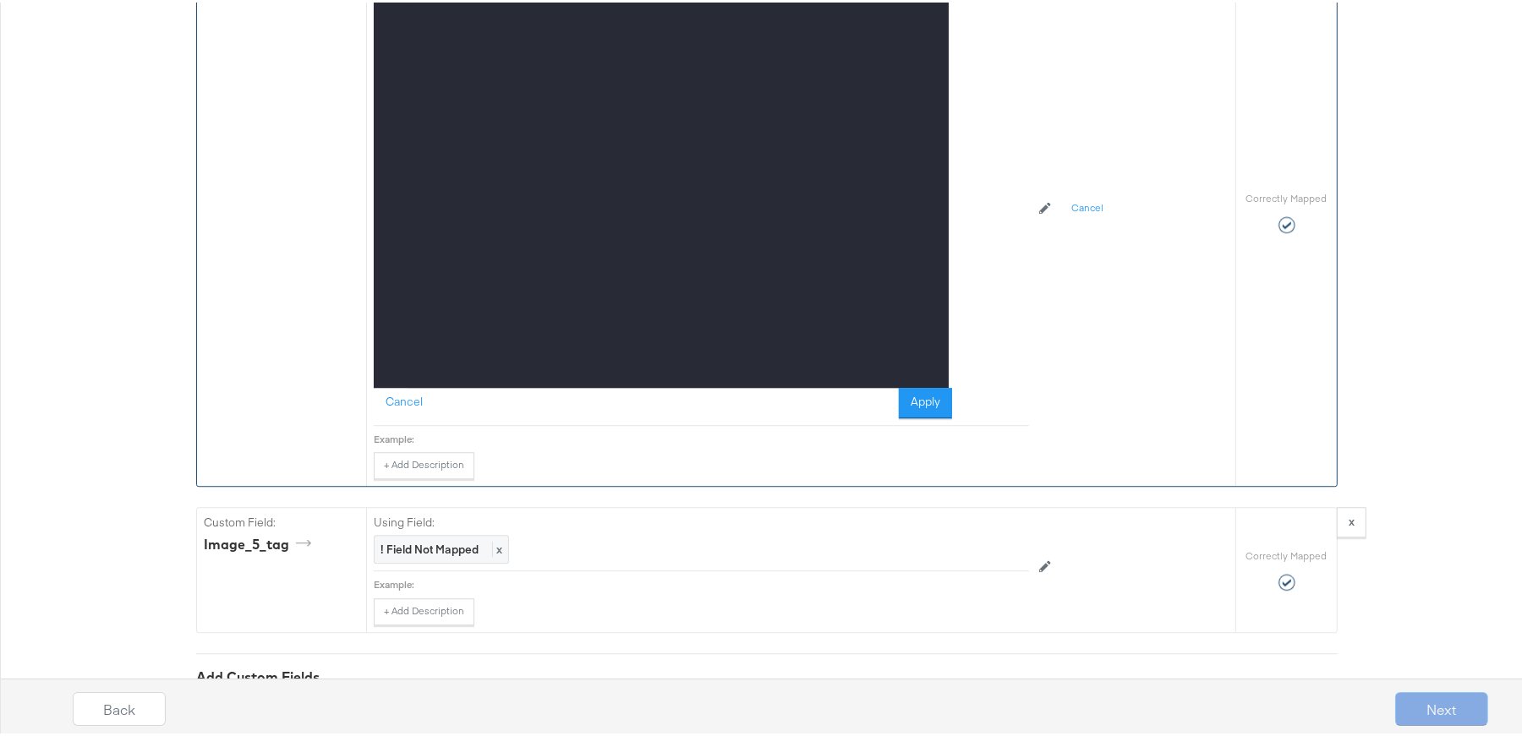
click at [921, 416] on div "Advanced Mapping: Help 1 additional_image_4 XXXXXXXXXXXXXXXXXXXXXXXXXXXXXXXXXXX…" at bounding box center [663, 179] width 578 height 473
click at [923, 416] on button "Apply" at bounding box center [925, 400] width 53 height 30
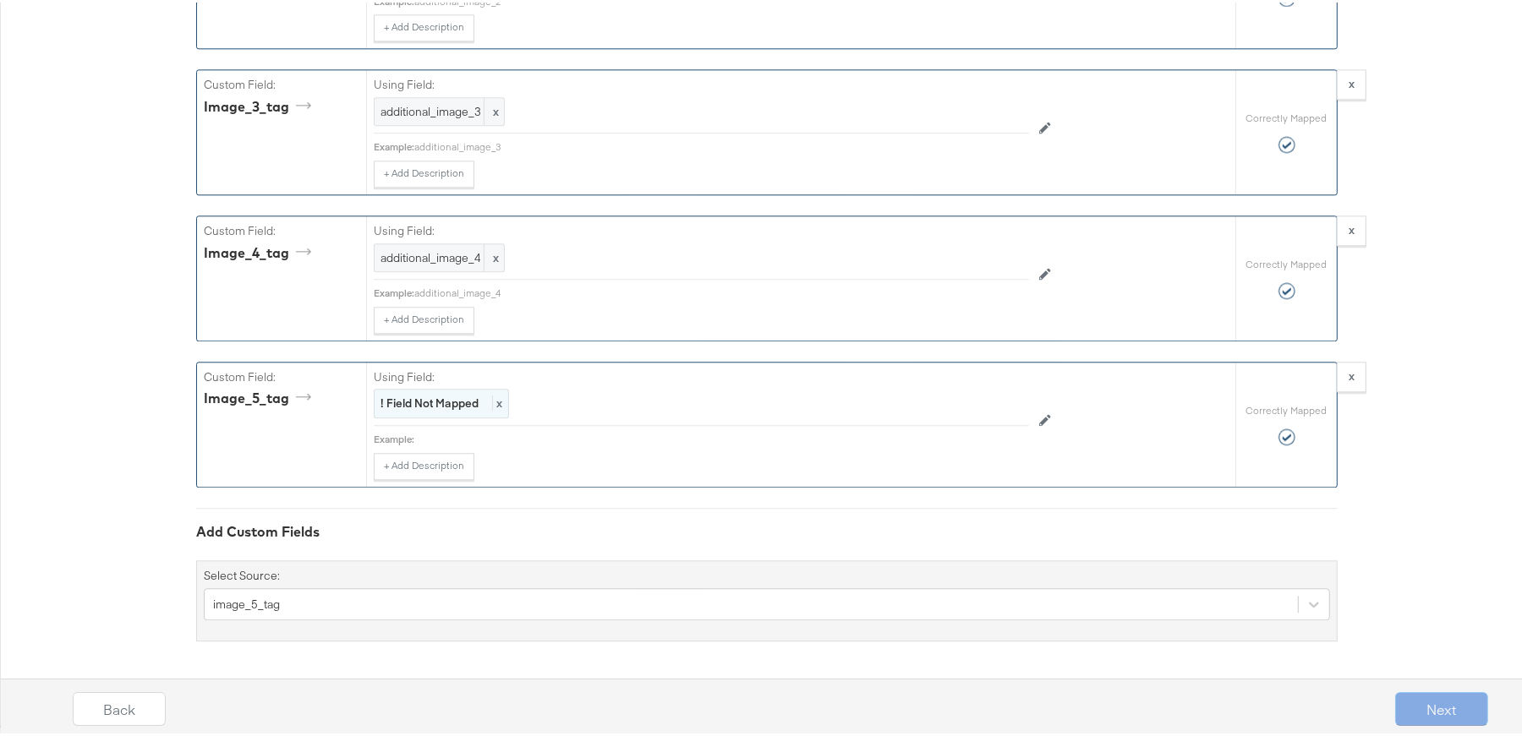
click at [456, 407] on strong "! Field Not Mapped" at bounding box center [429, 400] width 98 height 15
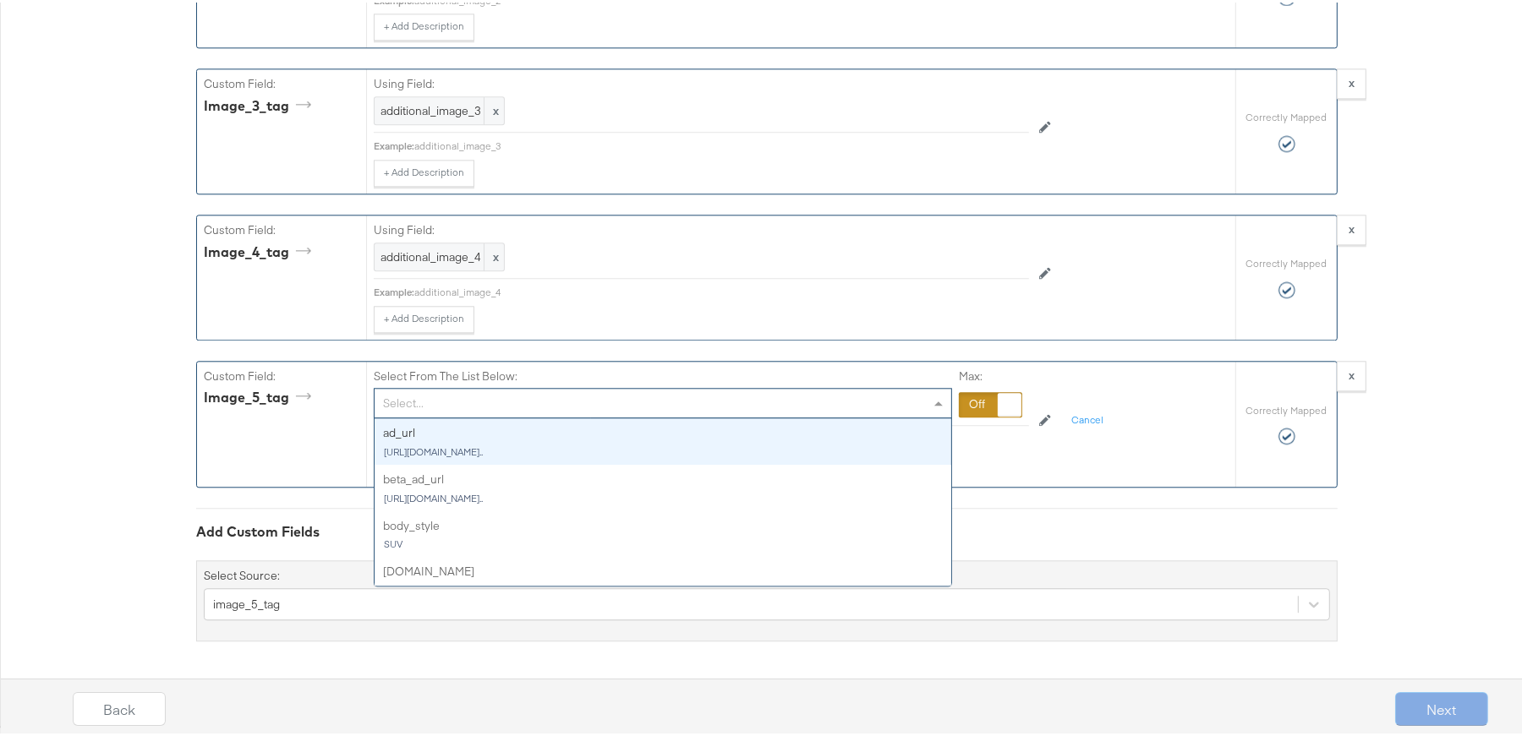
click at [746, 407] on div "Select..." at bounding box center [662, 400] width 576 height 29
click at [969, 411] on div at bounding box center [990, 402] width 63 height 25
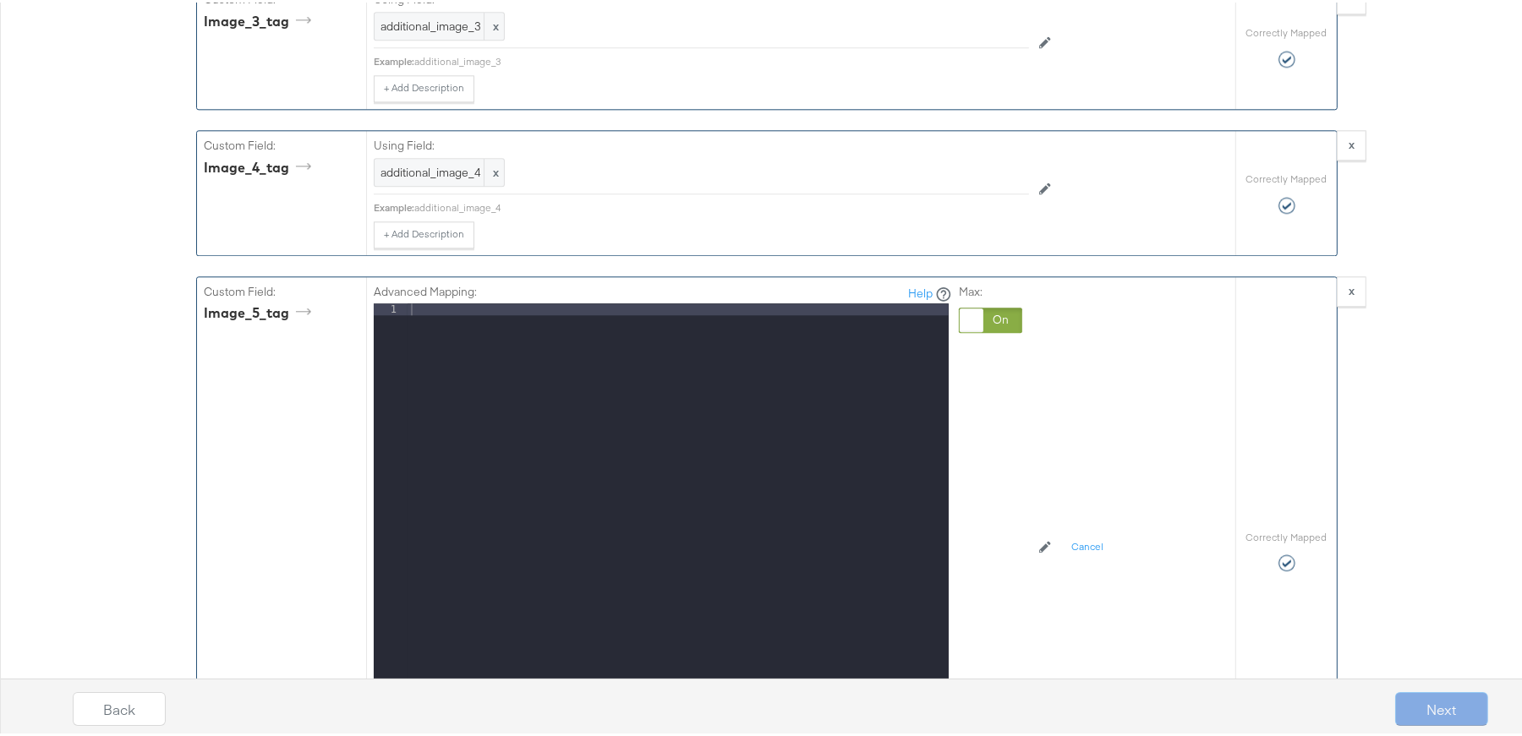
click at [833, 410] on div at bounding box center [677, 523] width 541 height 445
paste textarea
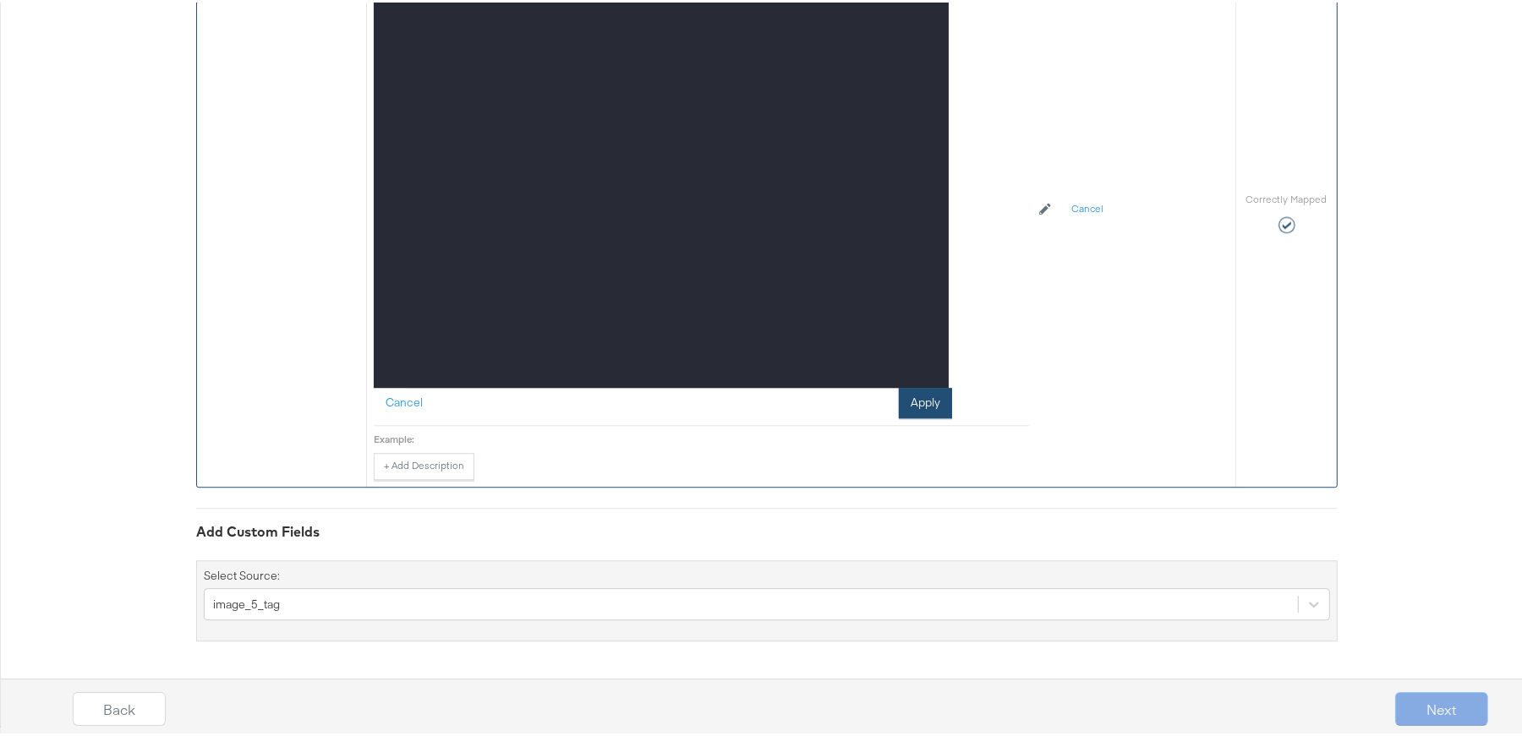
click at [915, 416] on button "Apply" at bounding box center [925, 400] width 53 height 30
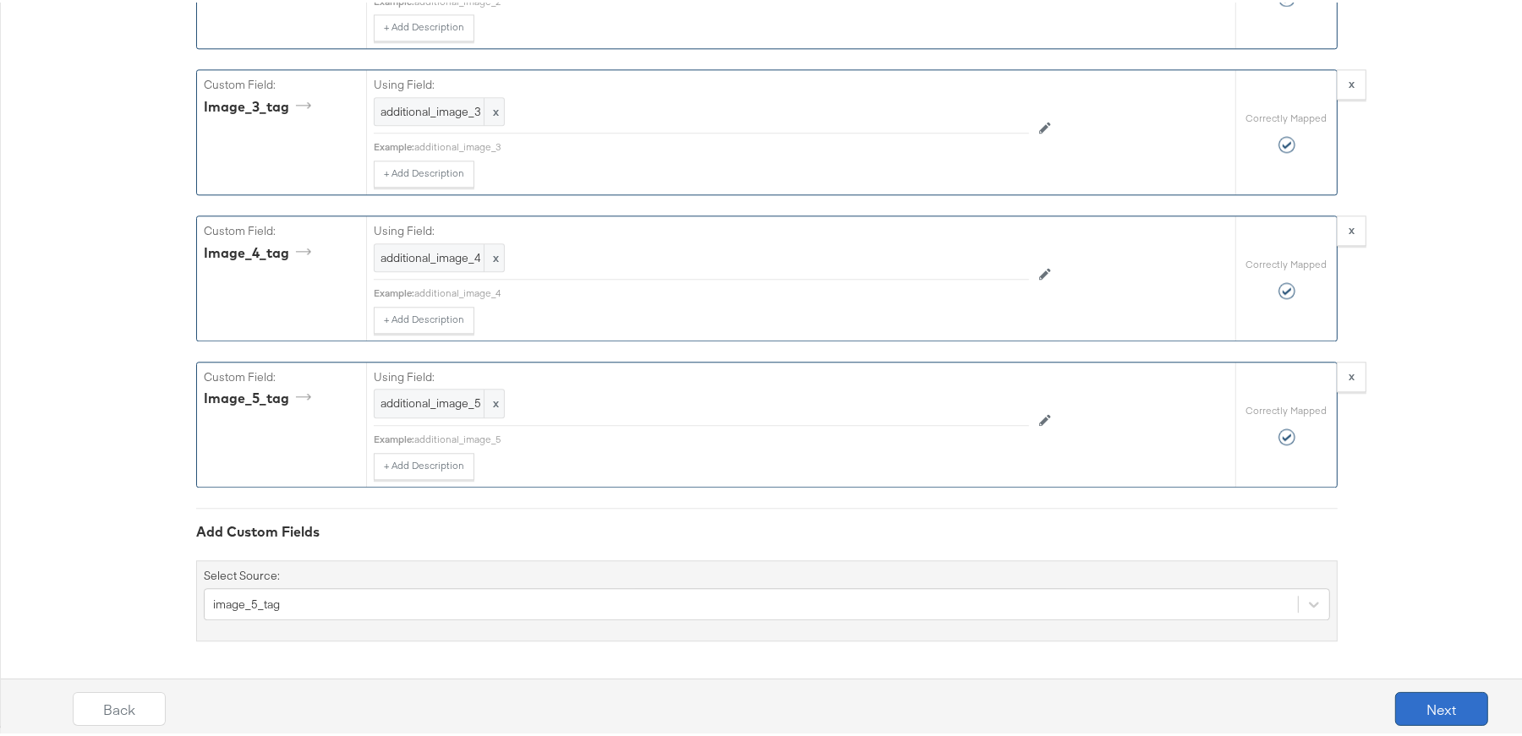
click at [1412, 707] on button "Next" at bounding box center [1441, 707] width 93 height 34
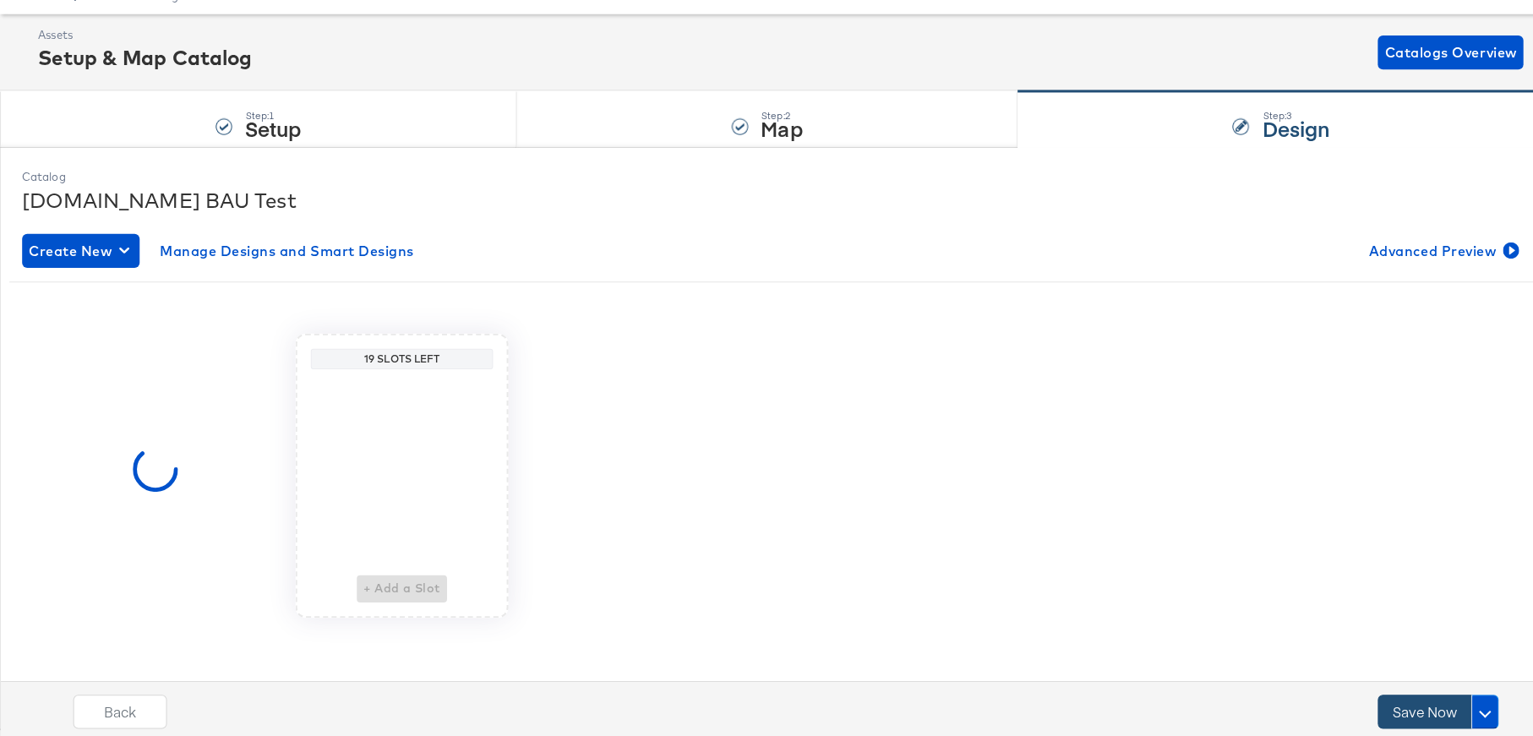
scroll to position [0, 0]
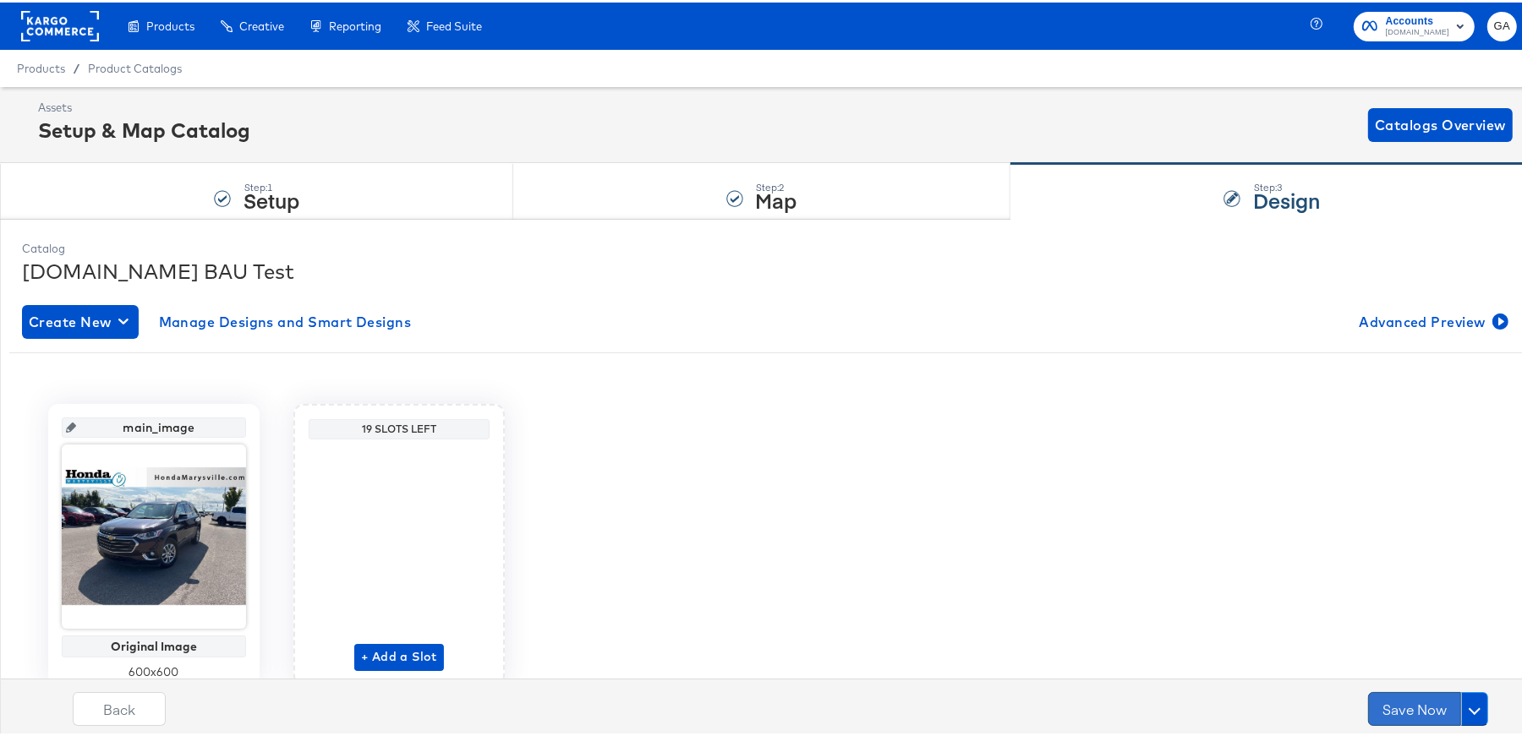
click at [1391, 696] on button "Save Now" at bounding box center [1414, 707] width 93 height 34
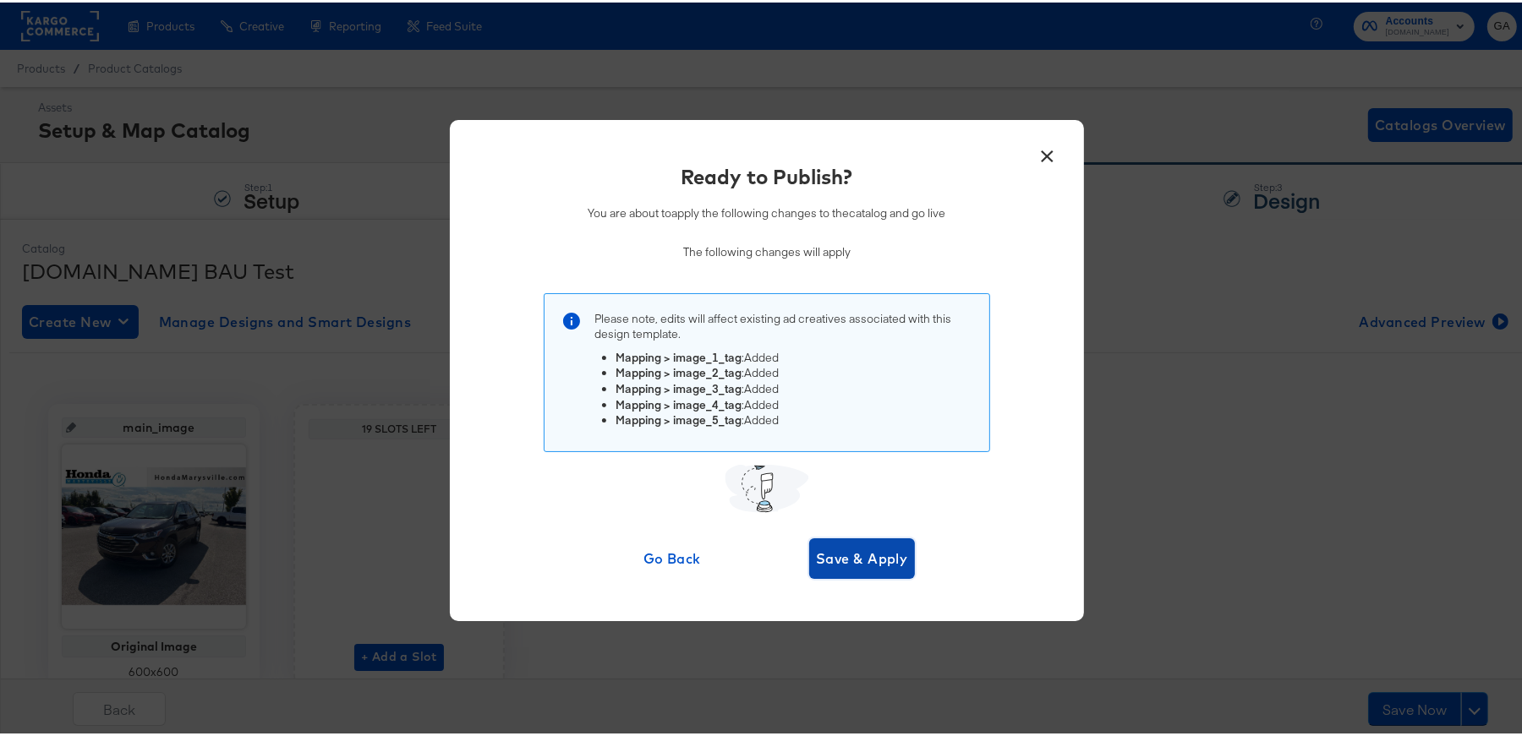
click at [882, 552] on span "Save & Apply" at bounding box center [862, 556] width 92 height 24
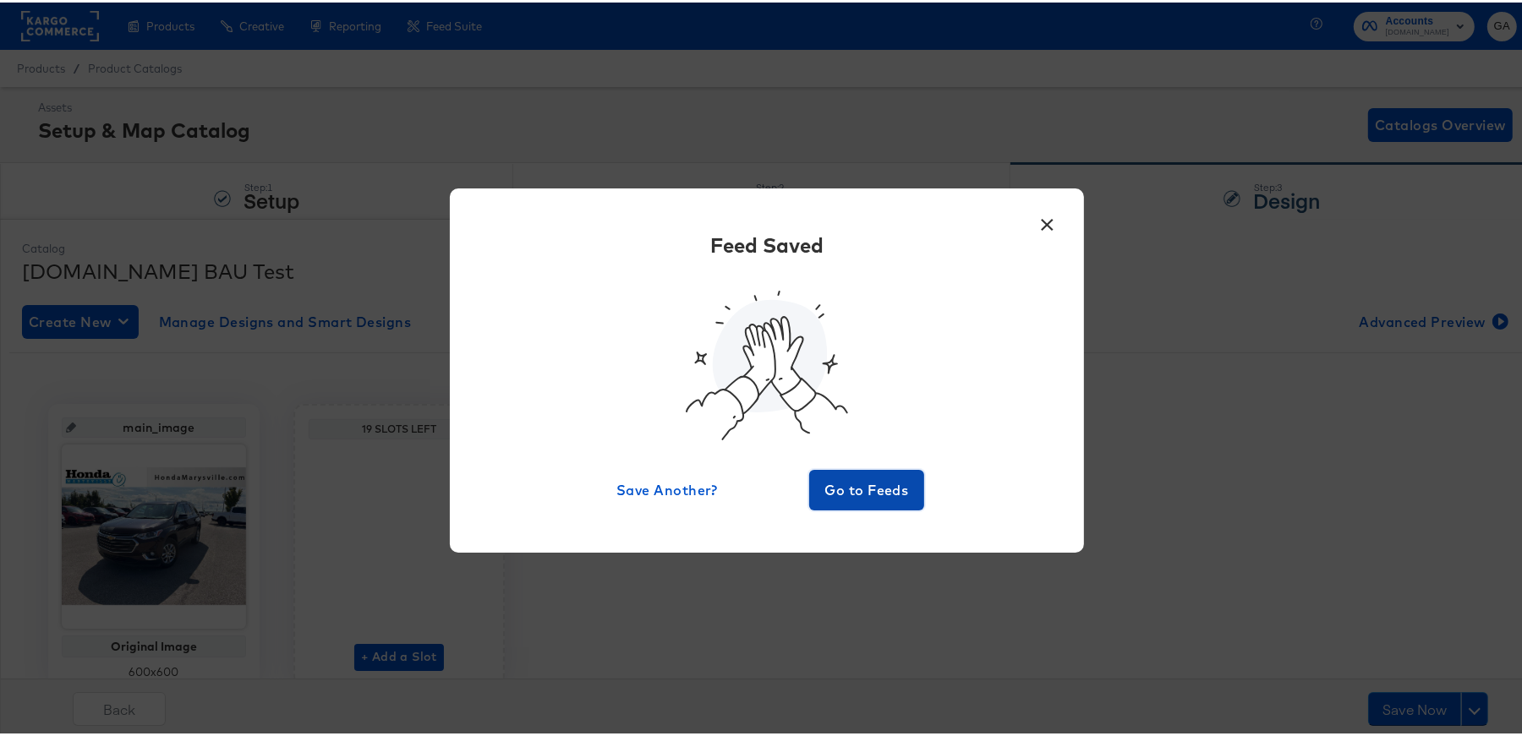
click at [863, 491] on span "Go to Feeds" at bounding box center [866, 488] width 101 height 24
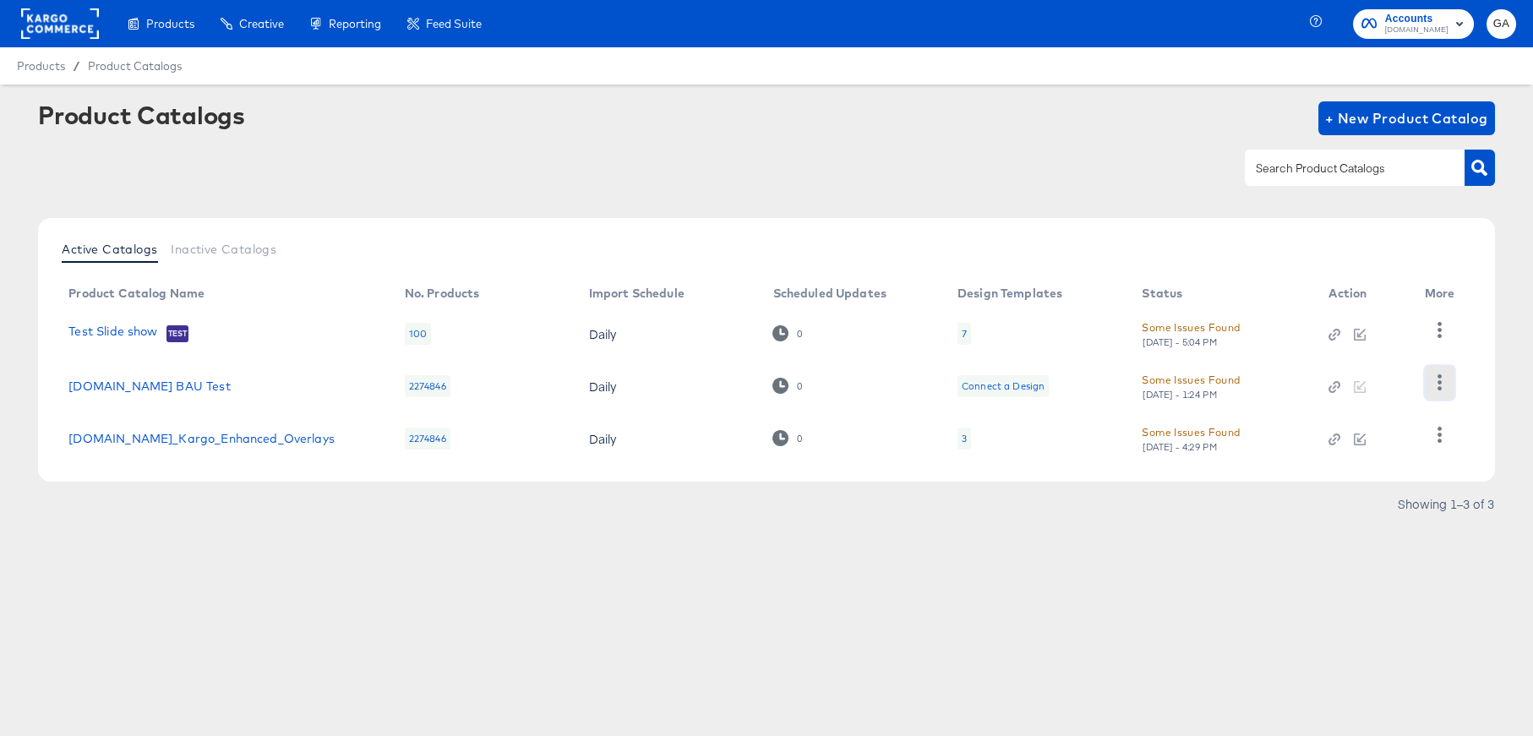
click at [1439, 381] on icon "button" at bounding box center [1440, 382] width 4 height 16
click at [1368, 336] on div "HUD Checks (Internal)" at bounding box center [1370, 328] width 169 height 27
click at [890, 180] on div at bounding box center [766, 168] width 1456 height 38
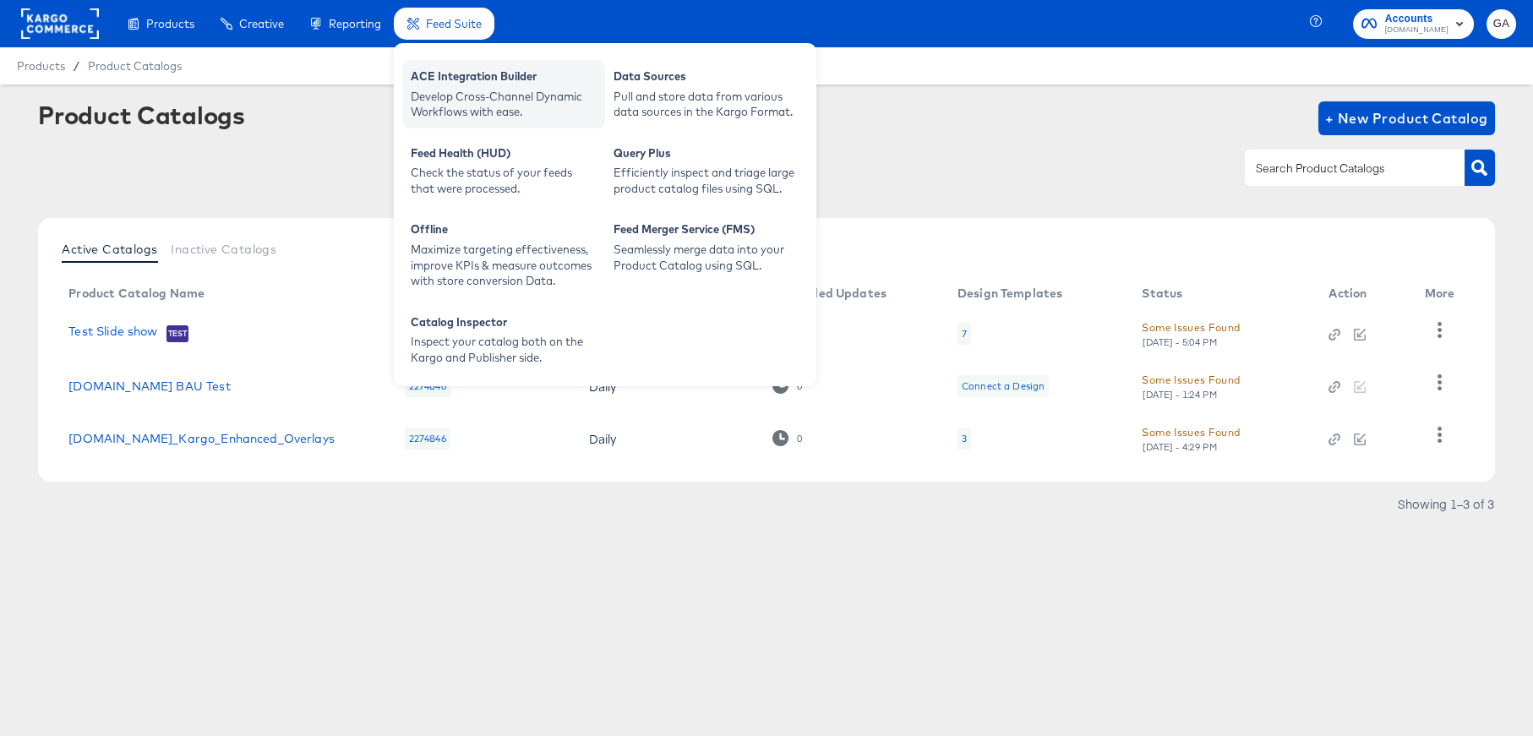
click at [476, 76] on div "ACE Integration Builder" at bounding box center [504, 78] width 186 height 20
